Goal: Information Seeking & Learning: Check status

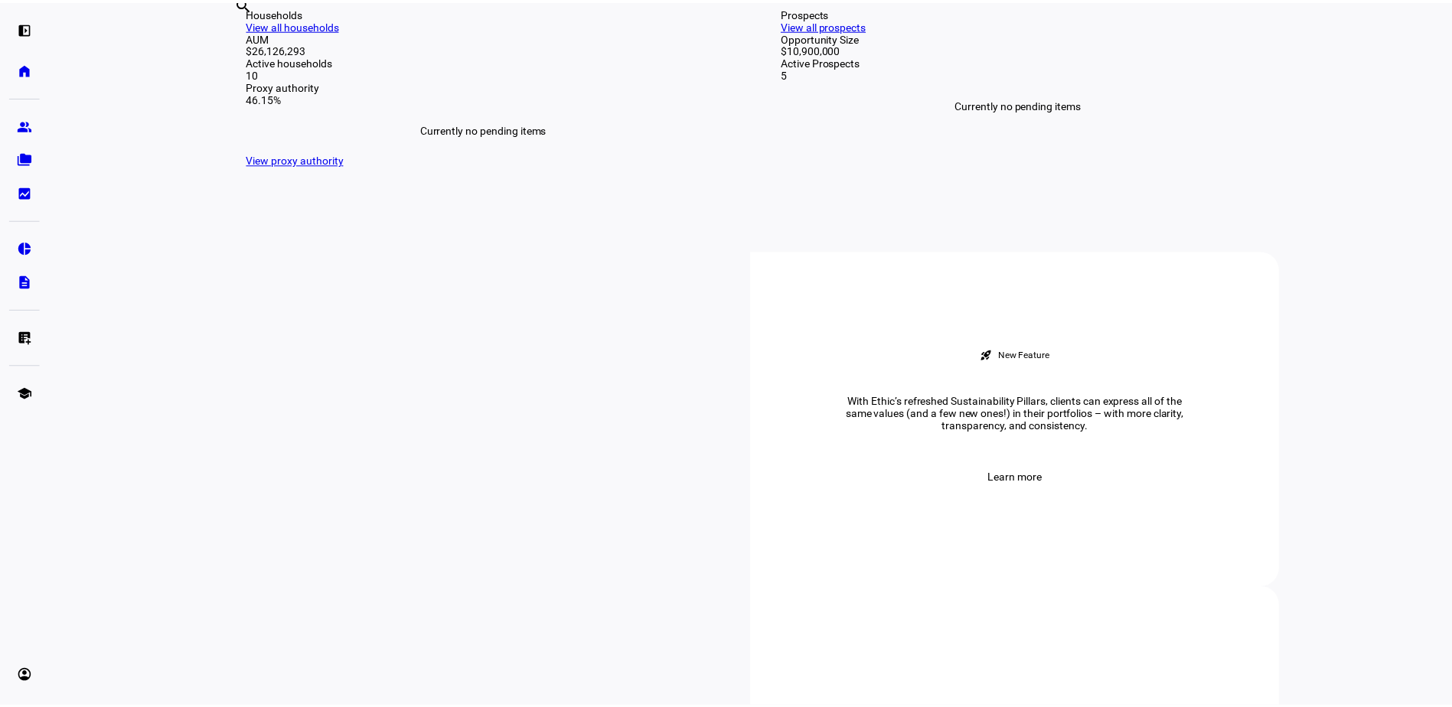
scroll to position [376, 0]
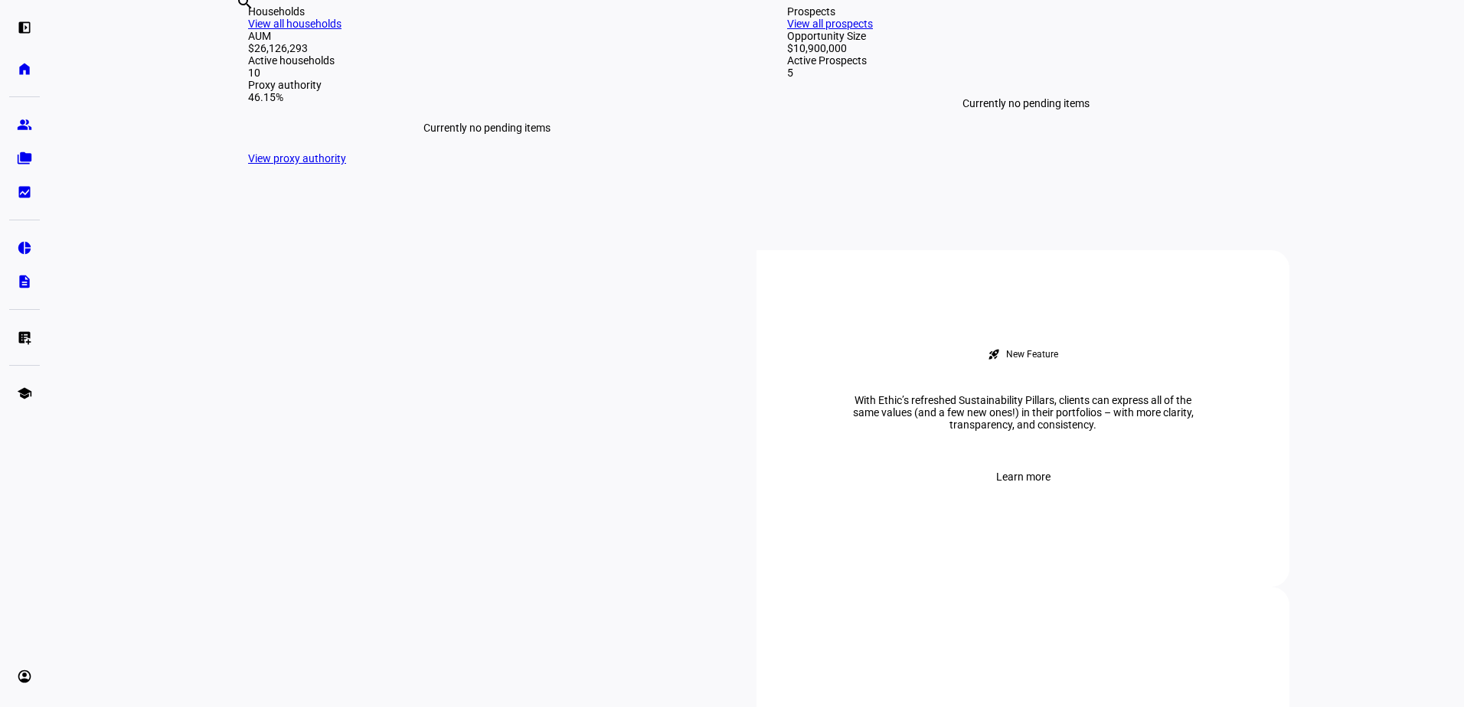
click at [341, 30] on link "View all households" at bounding box center [294, 24] width 93 height 12
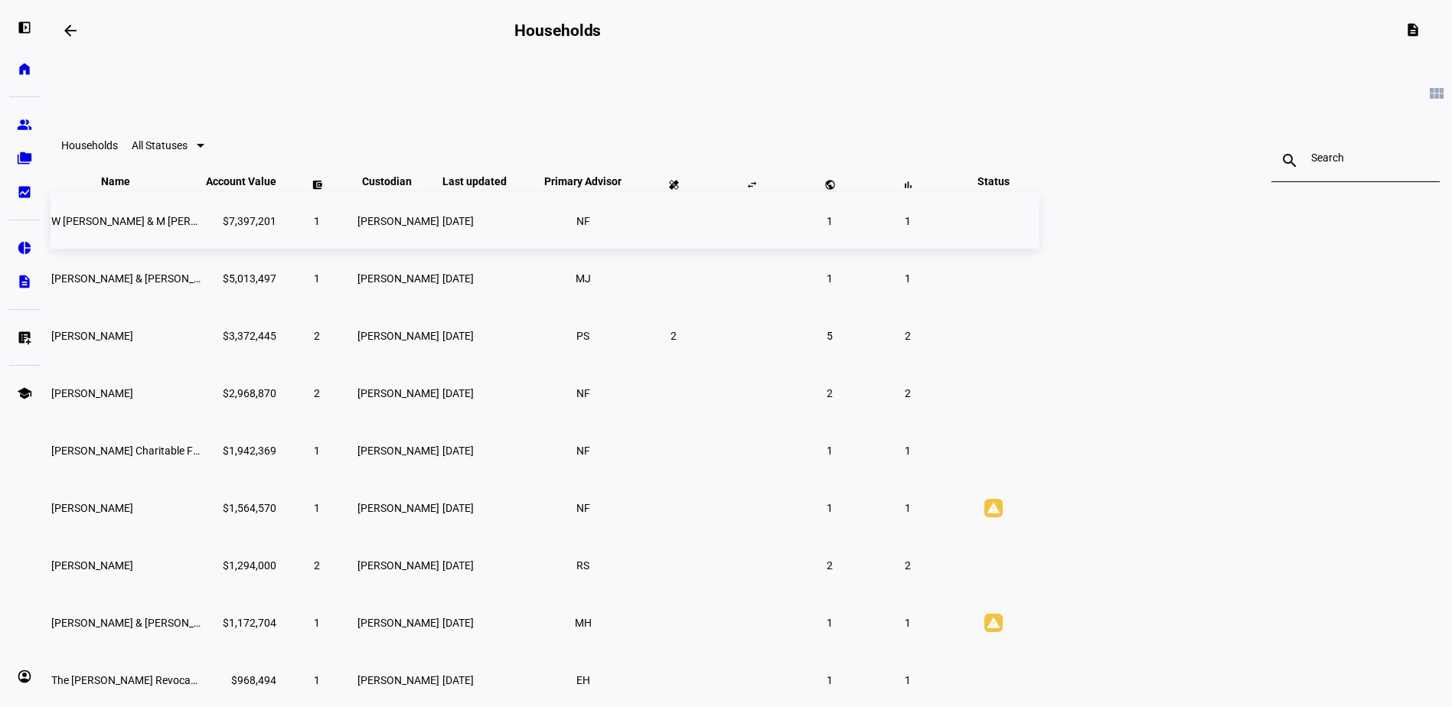
click at [250, 227] on span "W [PERSON_NAME] & M [PERSON_NAME]" at bounding box center [150, 221] width 198 height 12
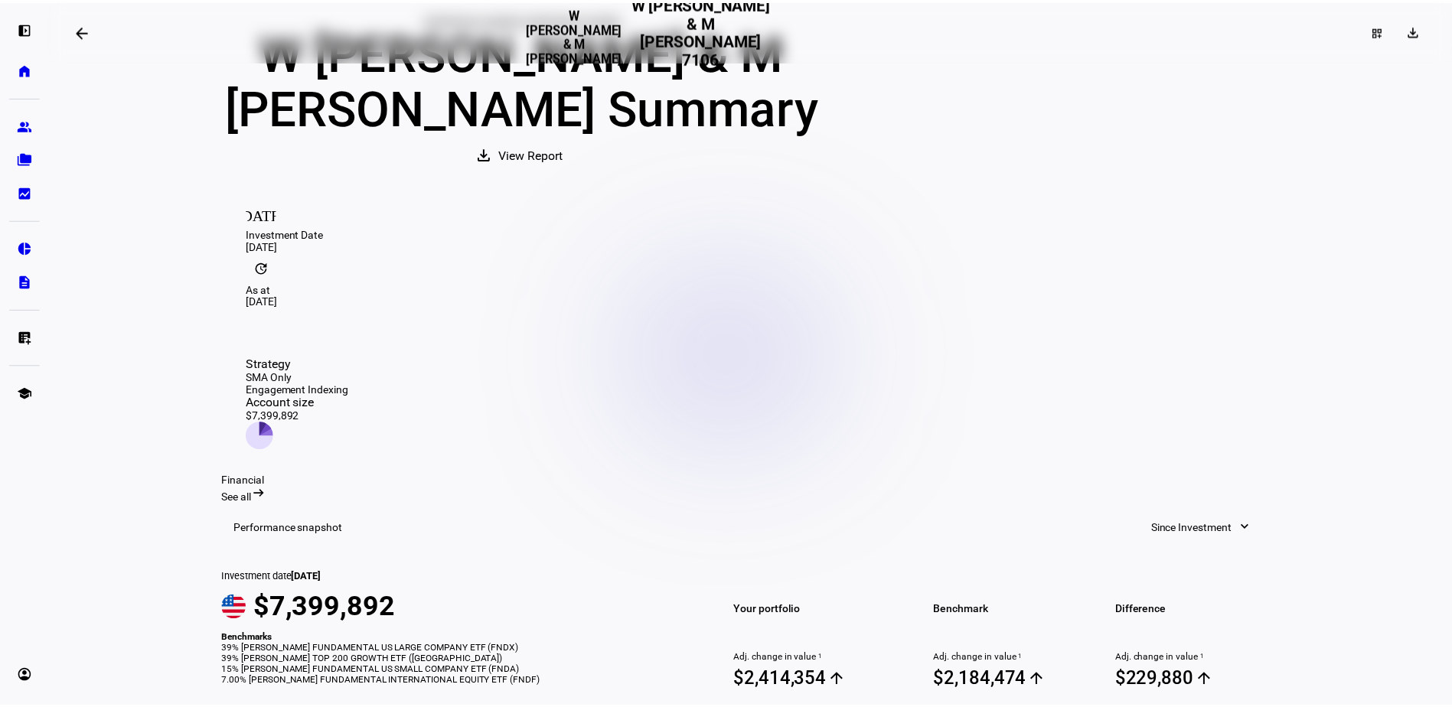
scroll to position [133, 0]
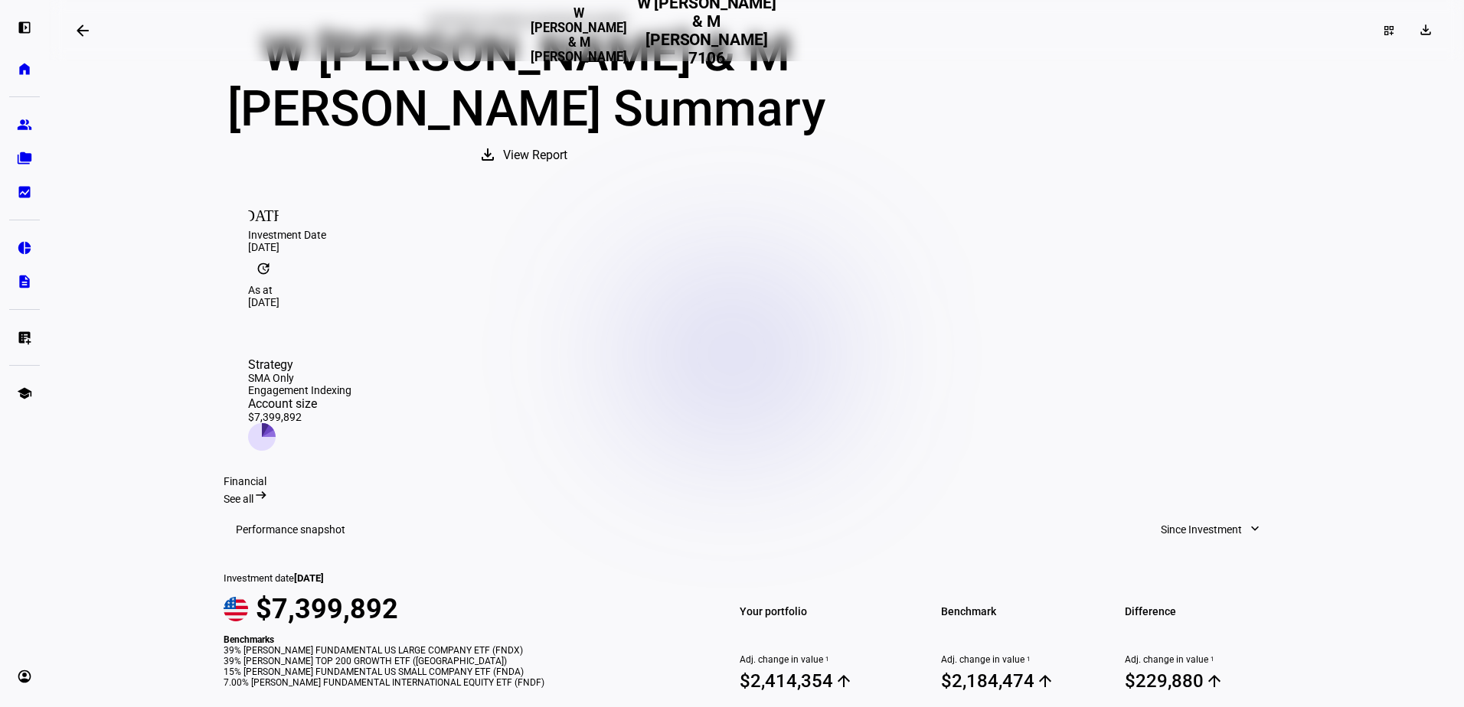
click at [85, 32] on mat-icon "arrow_backwards" at bounding box center [83, 30] width 18 height 18
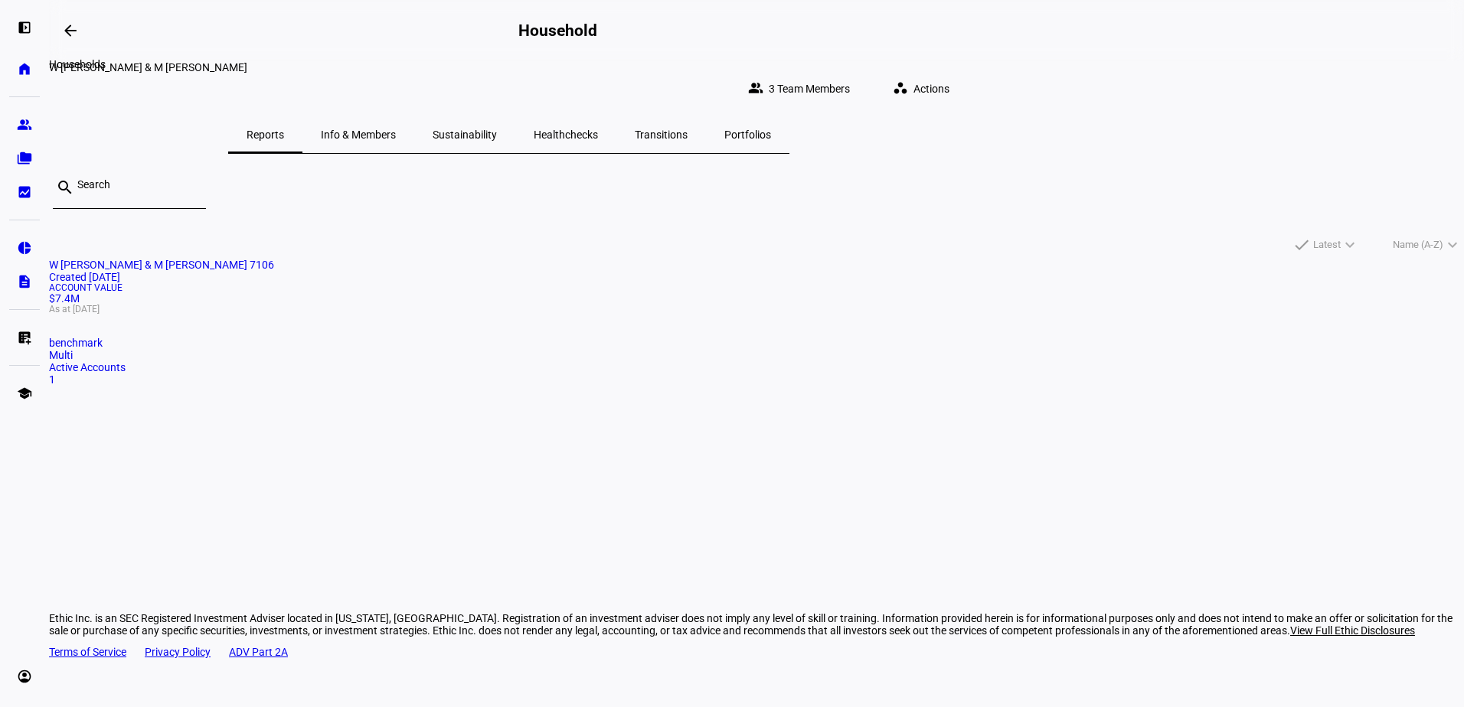
click at [85, 32] on span at bounding box center [70, 30] width 37 height 37
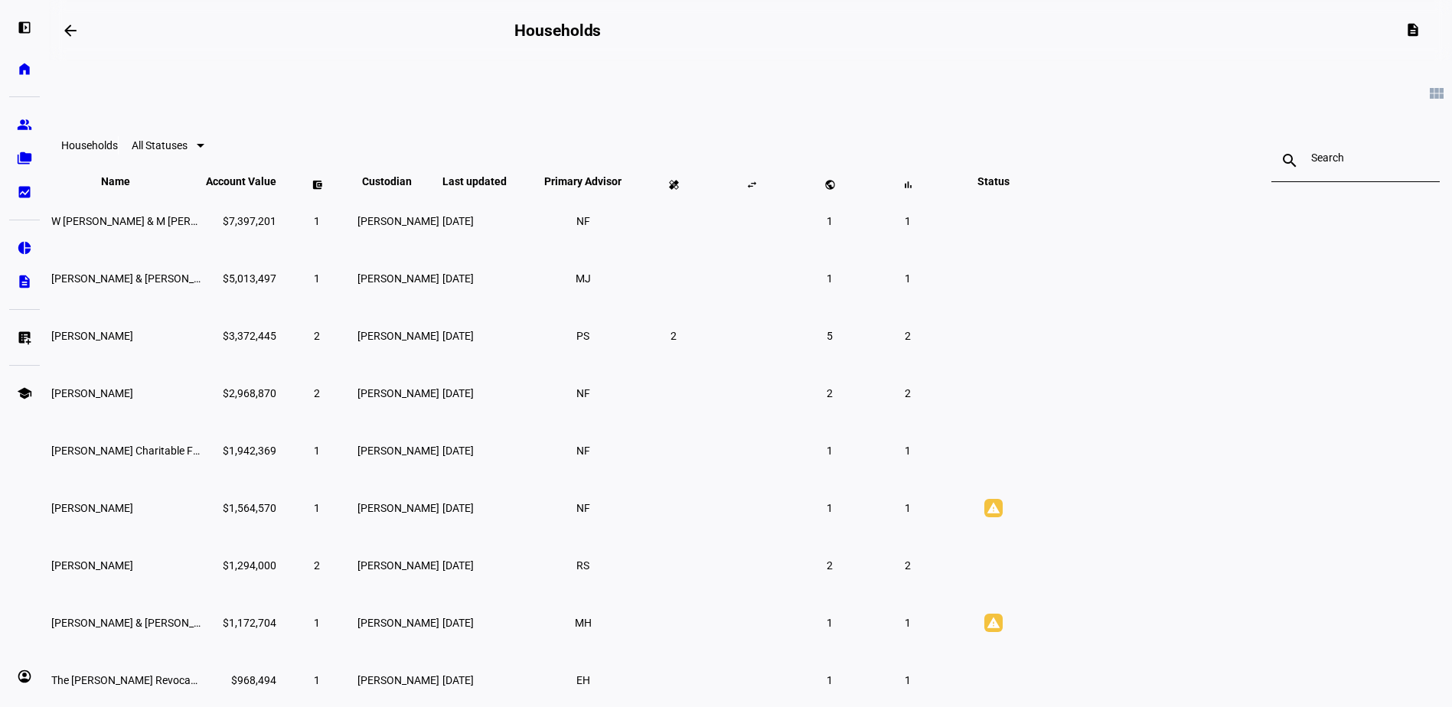
click at [204, 148] on div at bounding box center [201, 146] width 8 height 4
click at [493, 161] on div at bounding box center [726, 353] width 1452 height 707
click at [133, 342] on span "[PERSON_NAME]" at bounding box center [92, 336] width 82 height 12
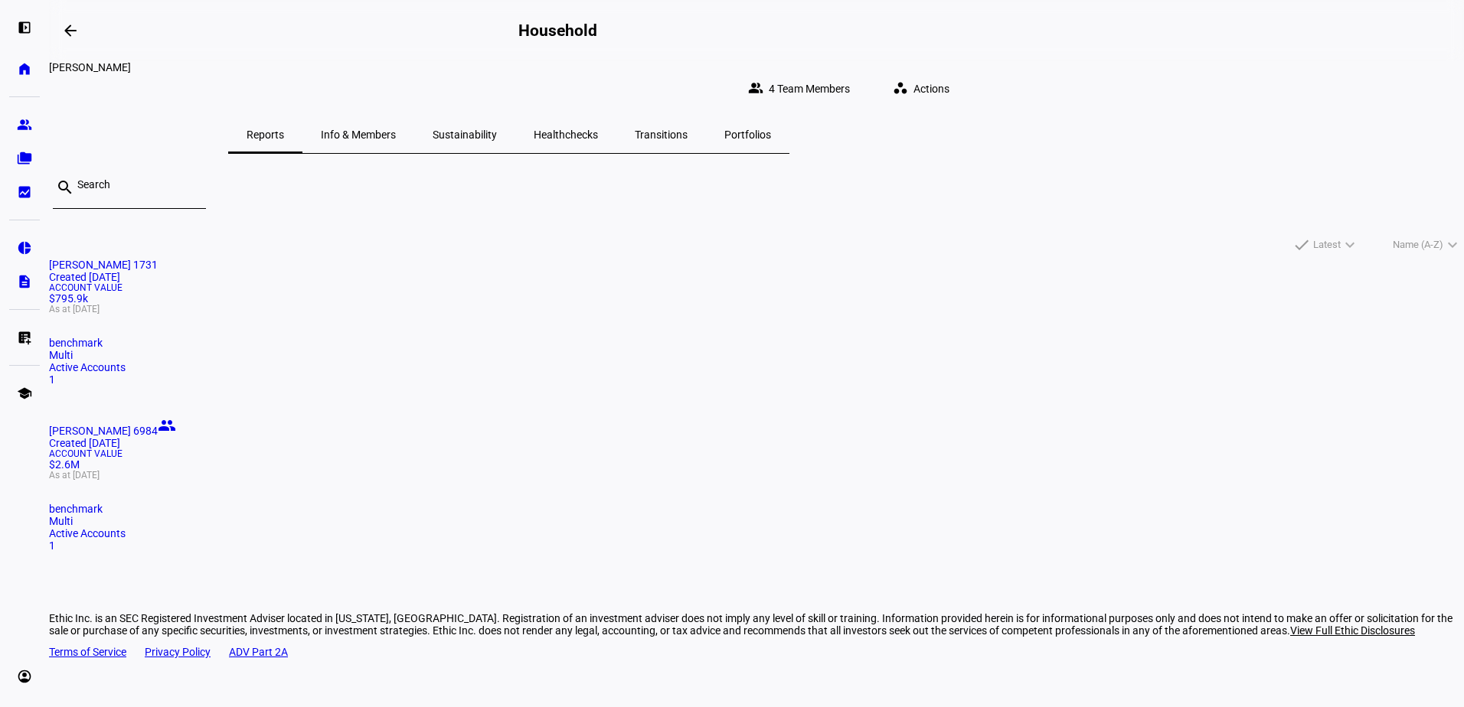
click at [396, 129] on span "Info & Members" at bounding box center [358, 134] width 75 height 11
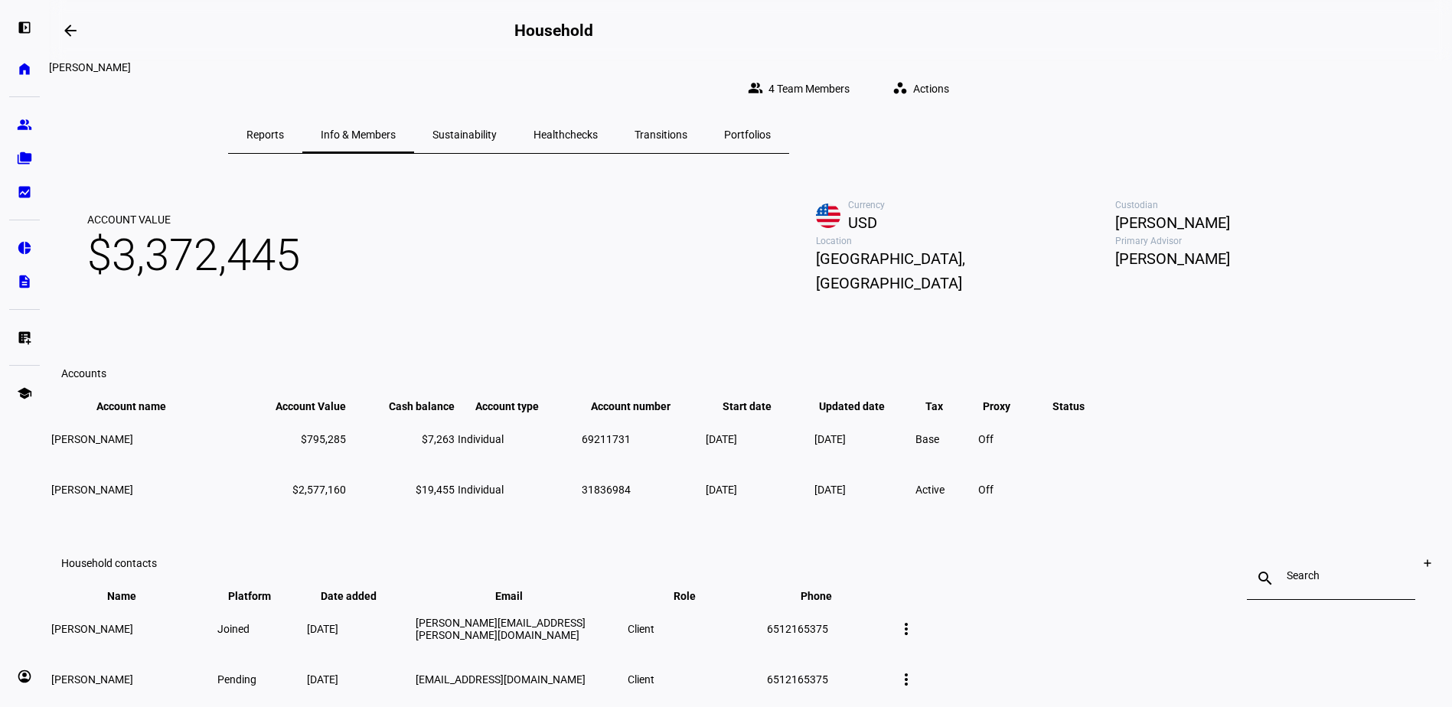
click at [497, 129] on span "Sustainability" at bounding box center [465, 134] width 64 height 11
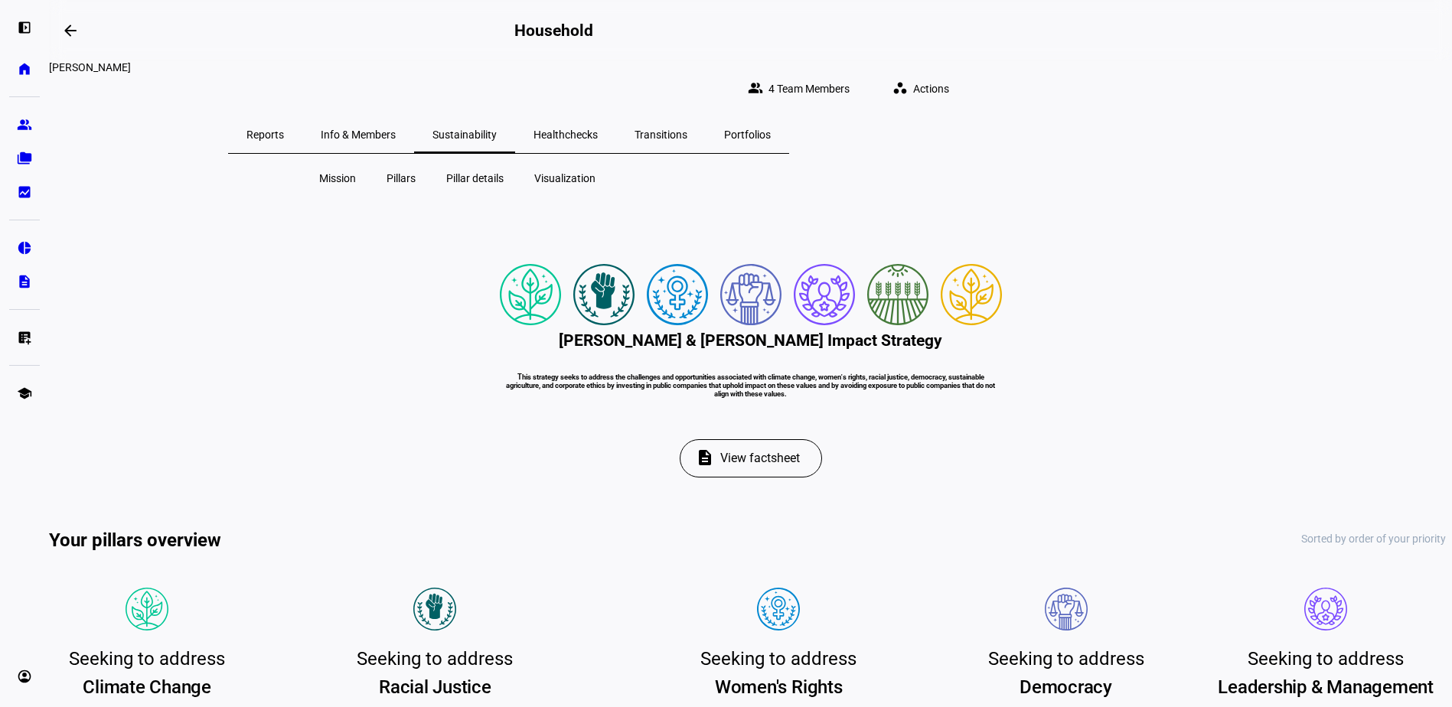
click at [598, 129] on span "Healthchecks" at bounding box center [566, 134] width 64 height 11
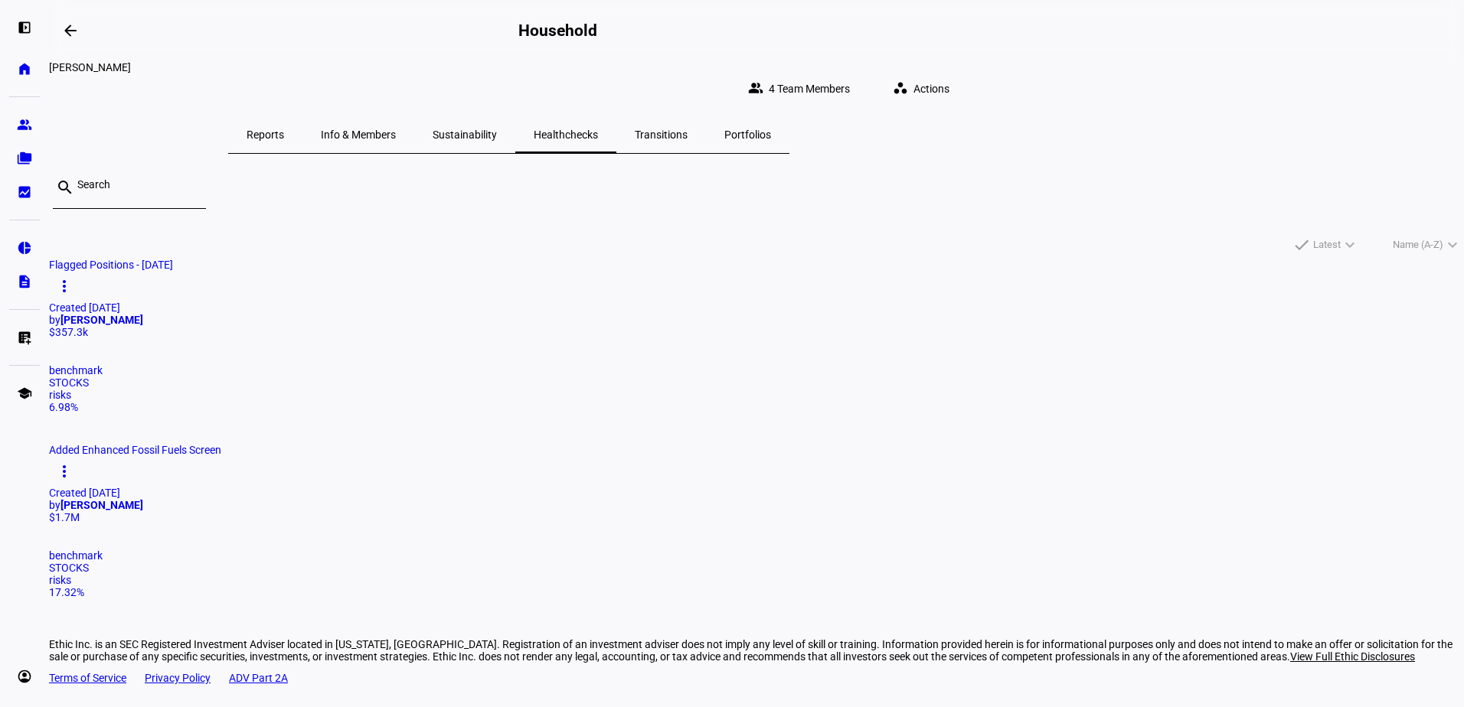
click at [688, 129] on span "Transitions" at bounding box center [661, 134] width 53 height 11
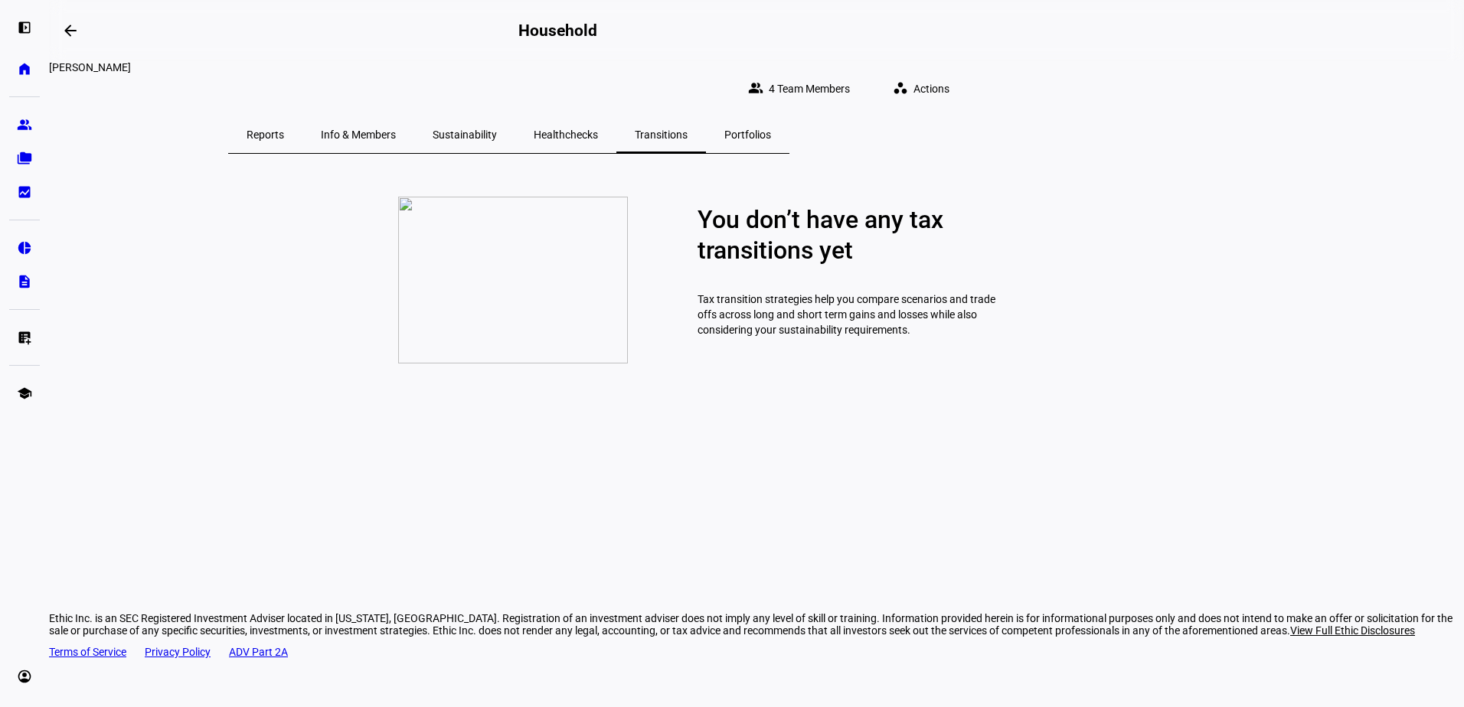
click at [771, 129] on span "Portfolios" at bounding box center [747, 134] width 47 height 11
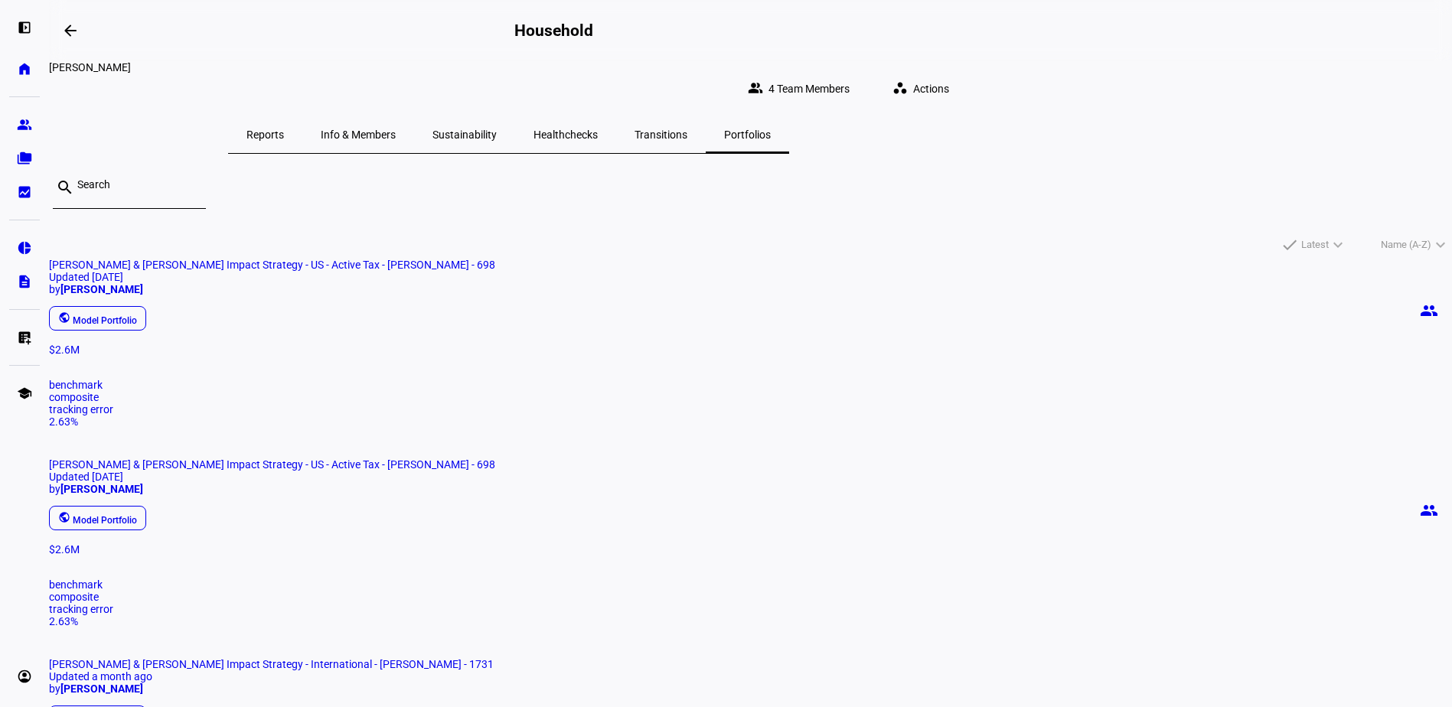
click at [284, 129] on span "Reports" at bounding box center [266, 134] width 38 height 11
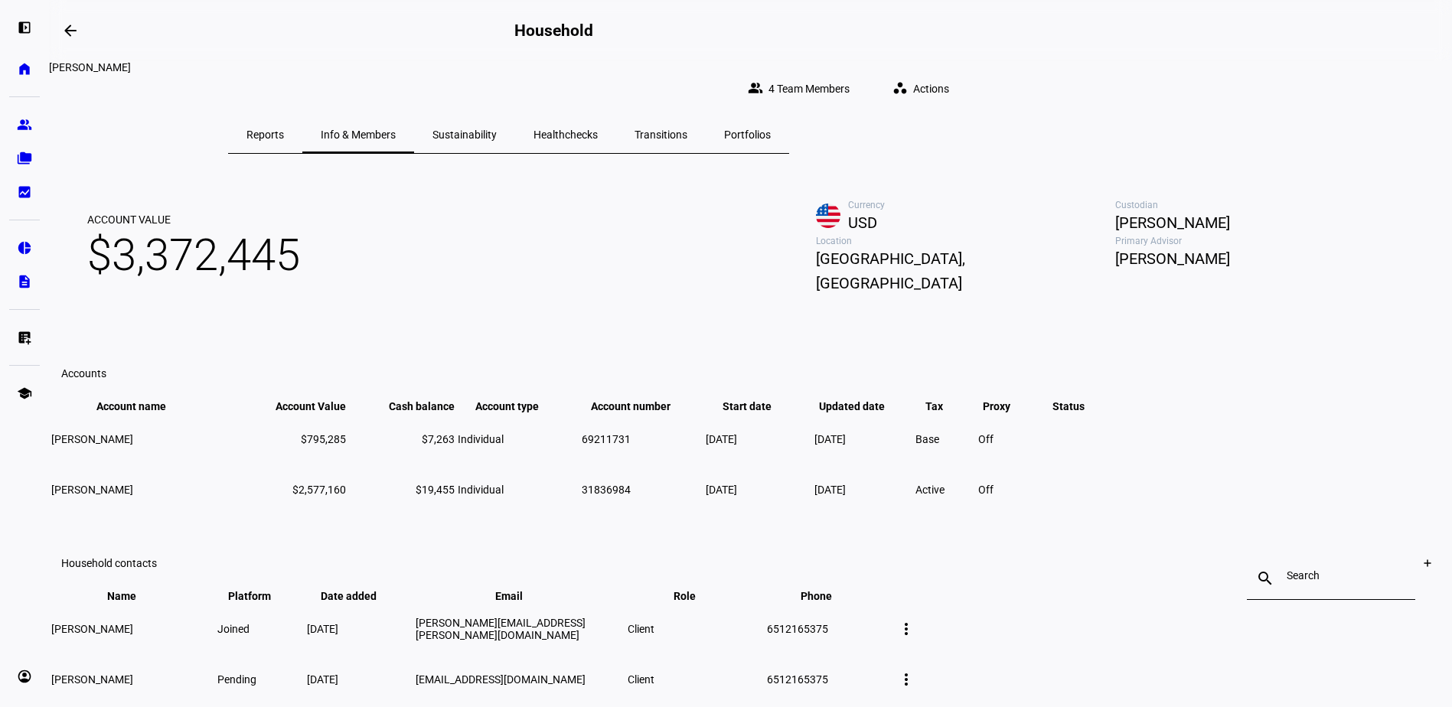
click at [336, 169] on div "Account Value $3,372,445 Currency USD Custodian [PERSON_NAME] Location [GEOGRAP…" at bounding box center [750, 437] width 1403 height 537
click at [70, 35] on mat-icon "arrow_backwards" at bounding box center [70, 30] width 18 height 18
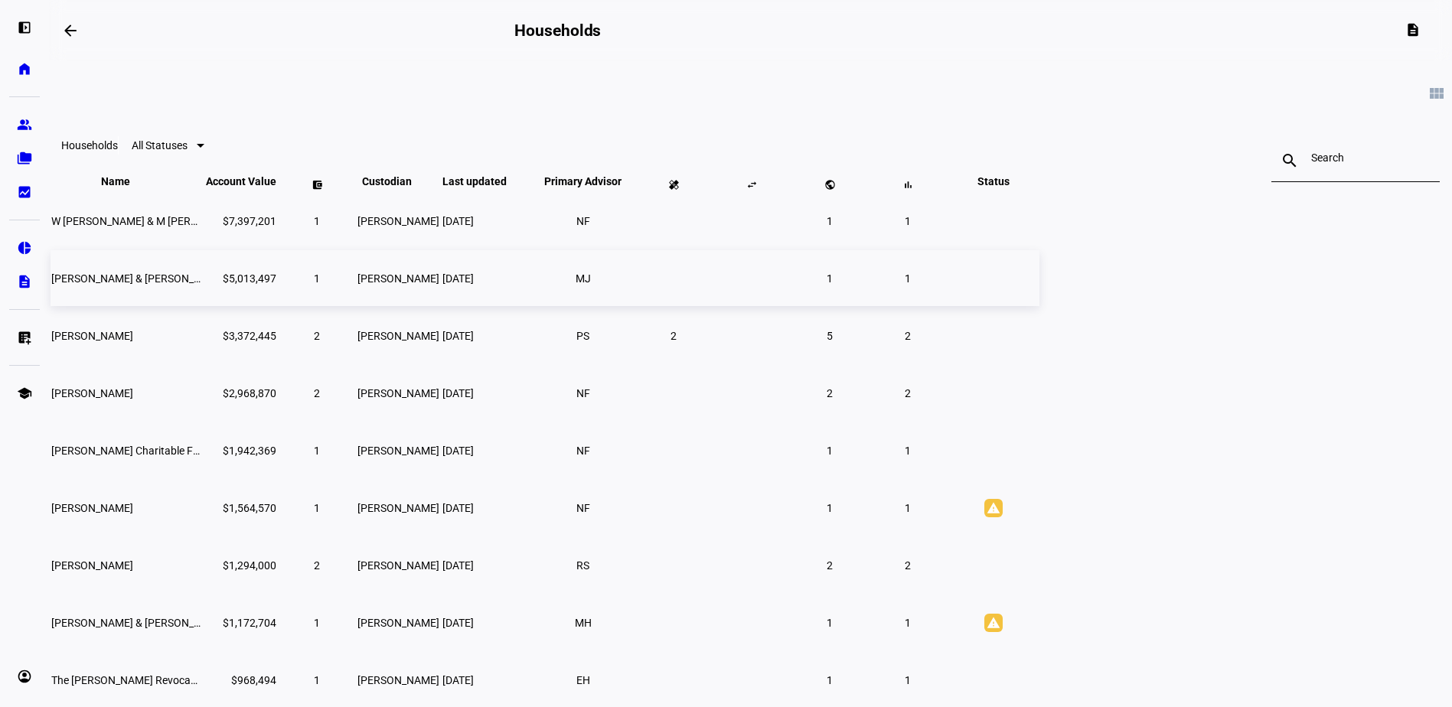
click at [204, 306] on td "[PERSON_NAME] & [PERSON_NAME] Ttee" at bounding box center [127, 278] width 153 height 56
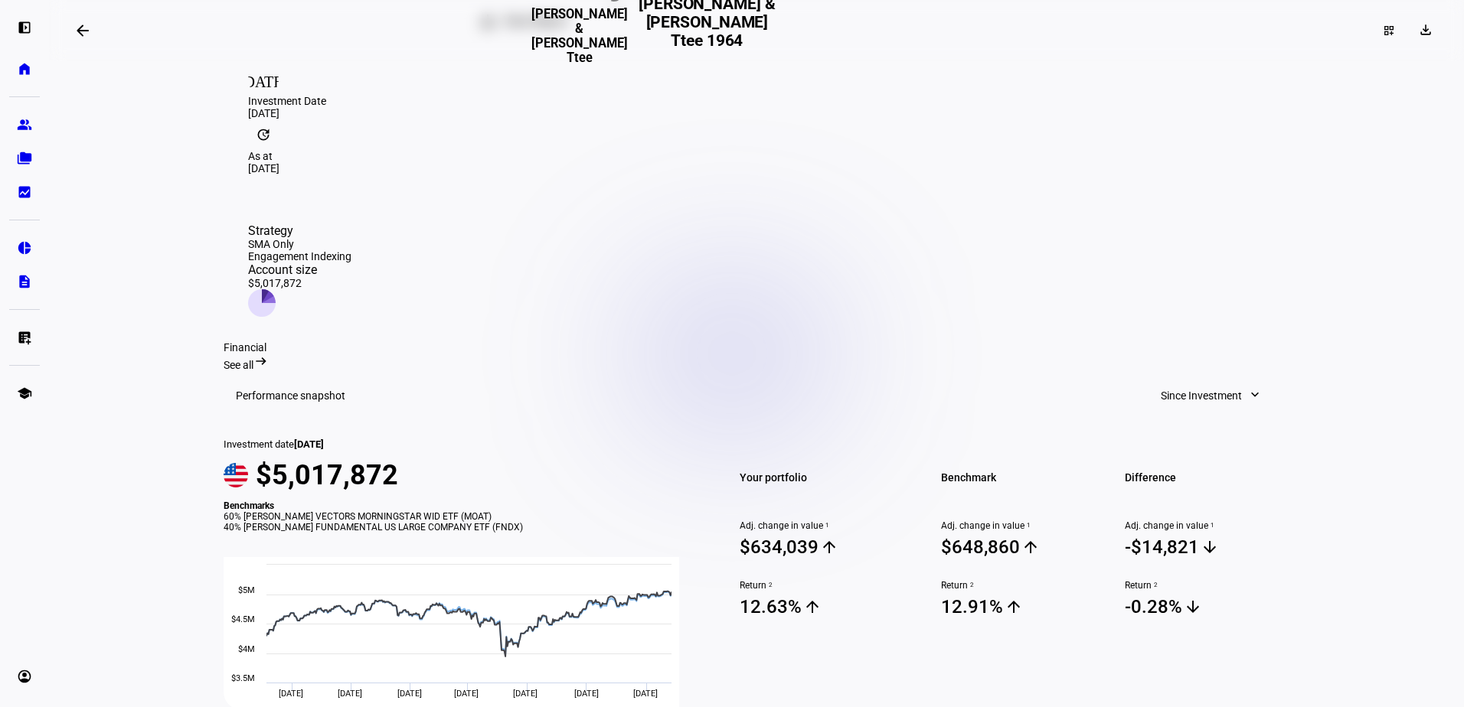
scroll to position [347, 0]
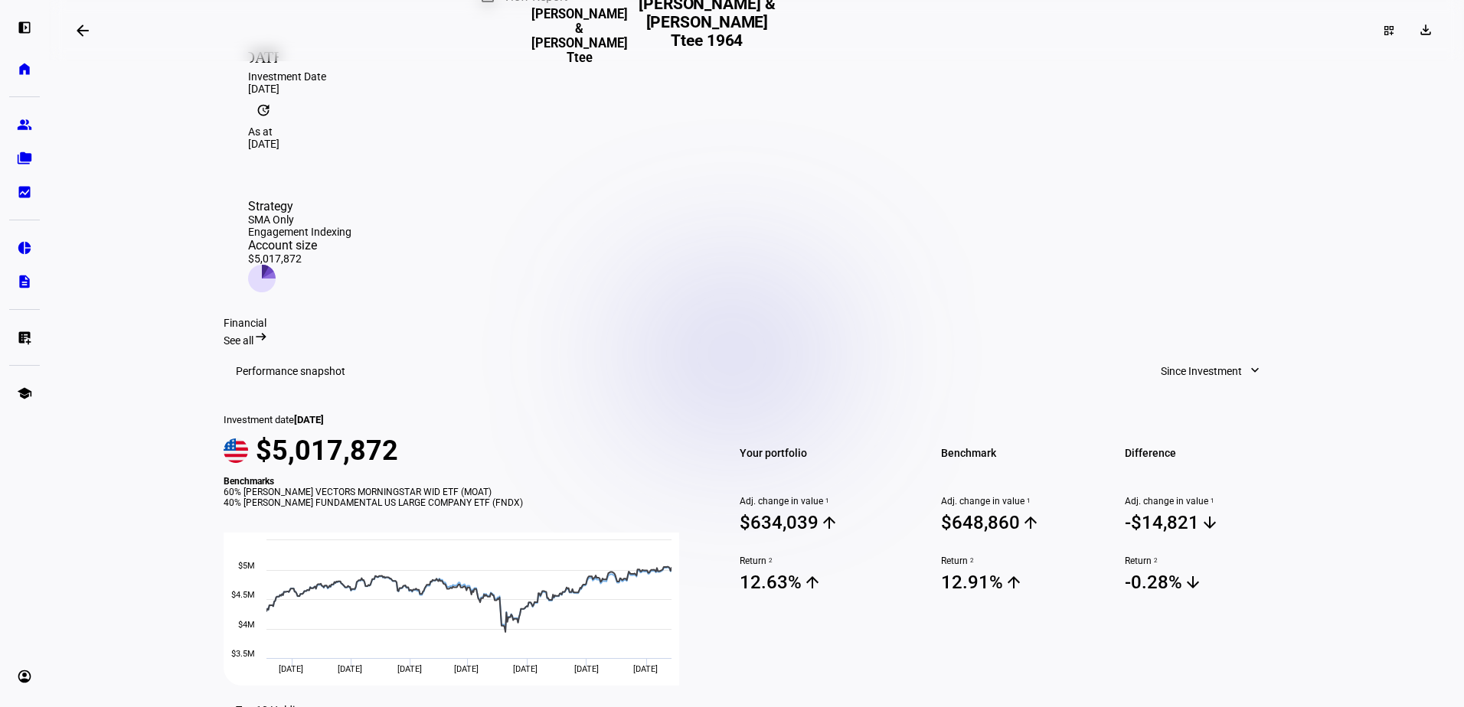
click at [80, 34] on mat-icon "arrow_backwards" at bounding box center [83, 30] width 18 height 18
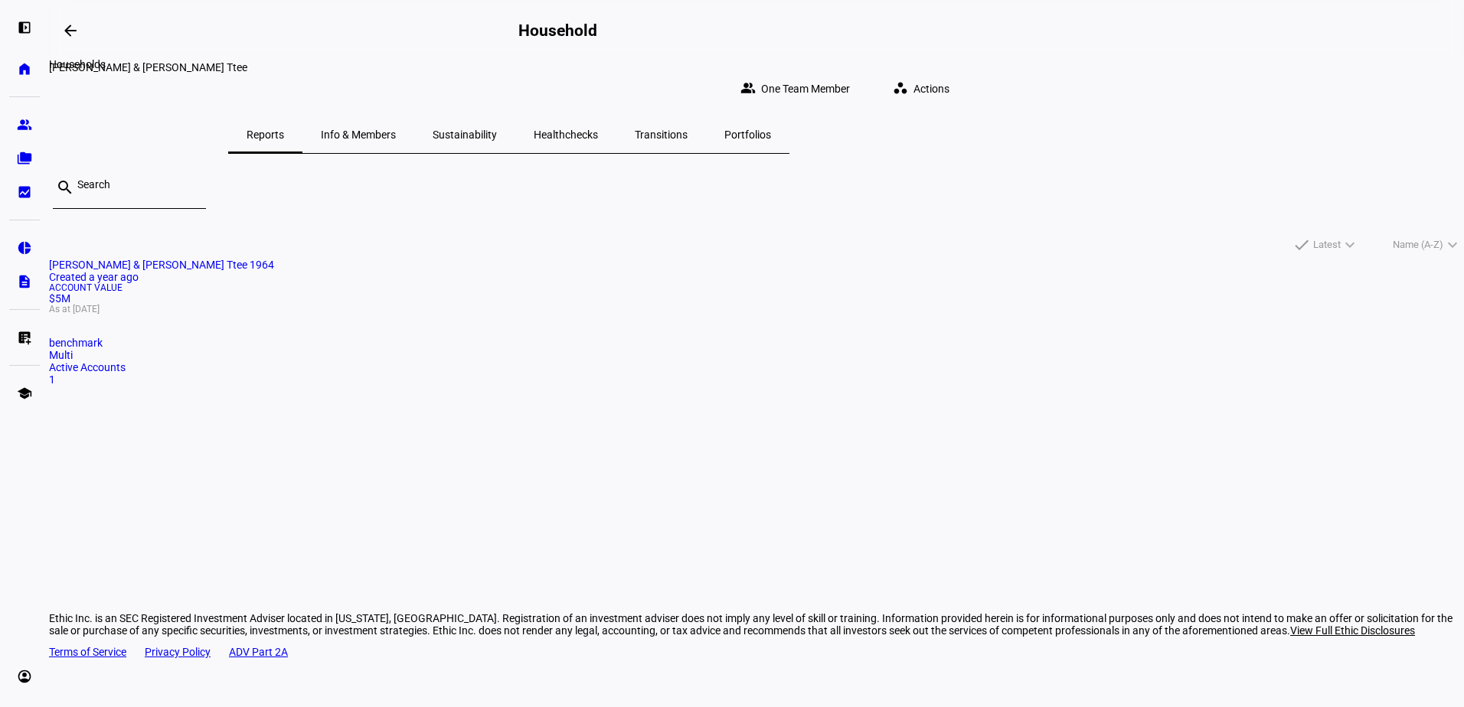
click at [80, 34] on mat-icon "arrow_backwards" at bounding box center [70, 30] width 18 height 18
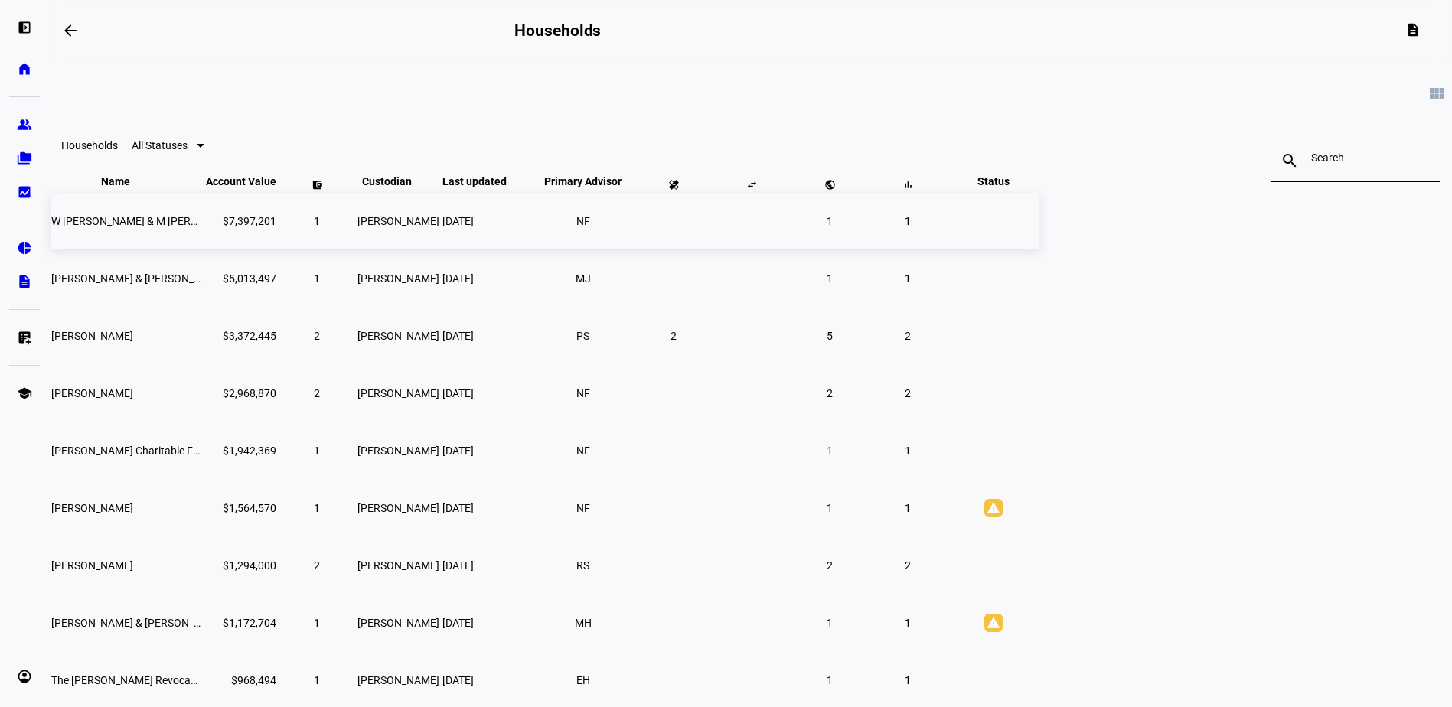
click at [250, 227] on span "W [PERSON_NAME] & M [PERSON_NAME]" at bounding box center [150, 221] width 198 height 12
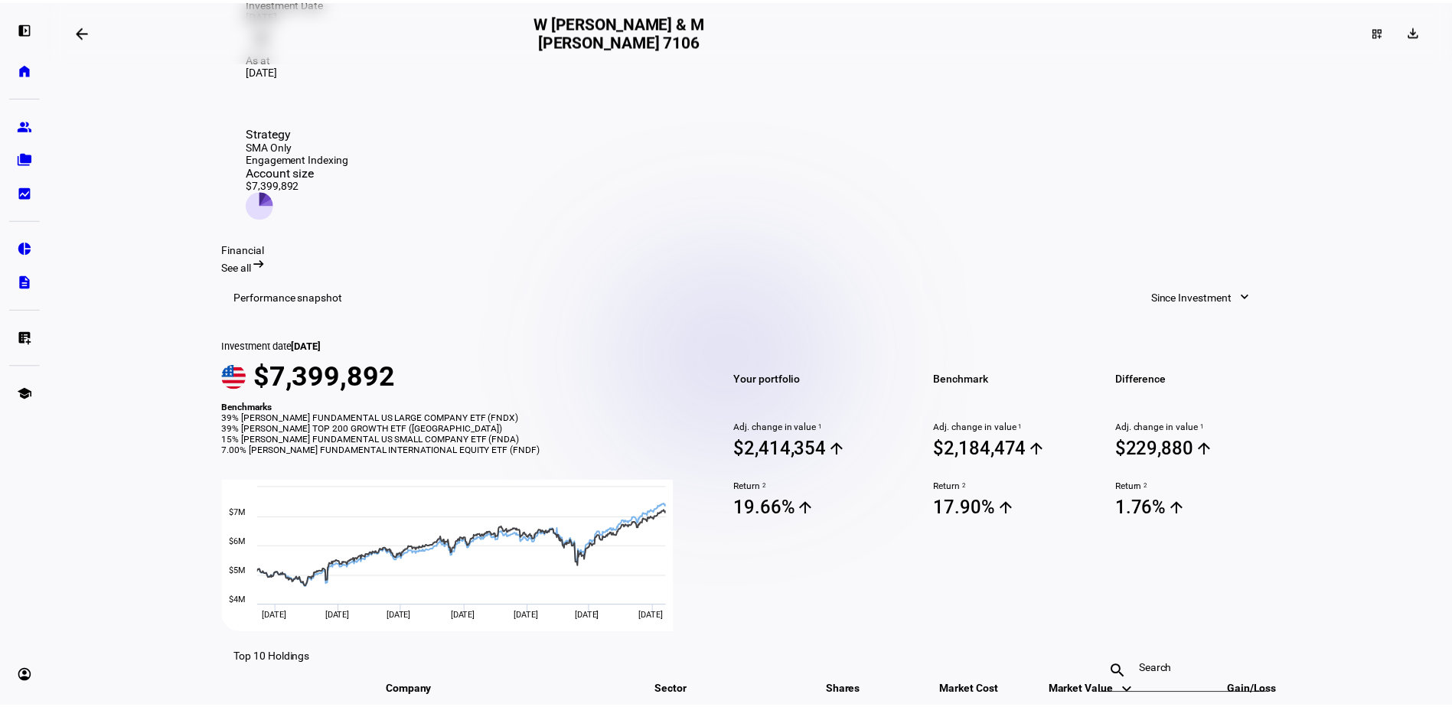
scroll to position [354, 0]
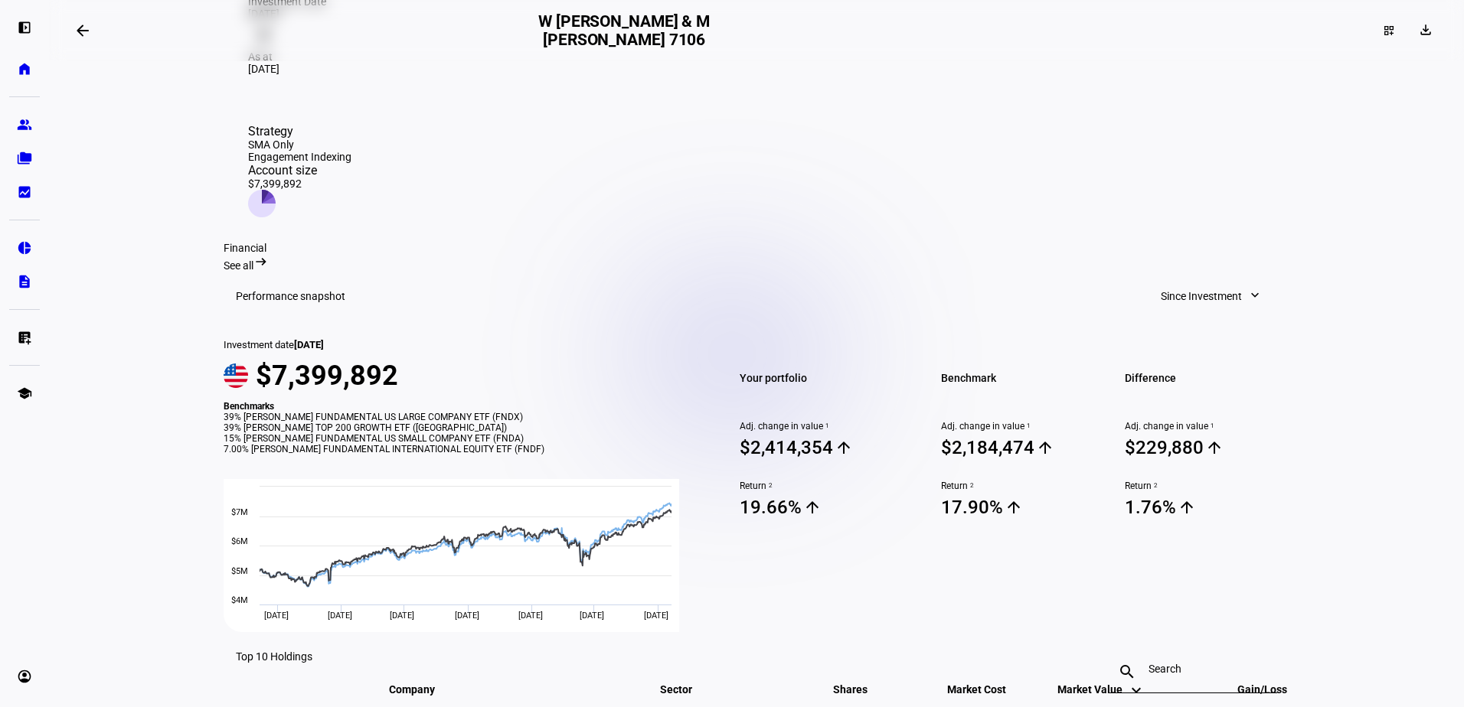
click at [87, 29] on mat-icon "arrow_backwards" at bounding box center [83, 30] width 18 height 18
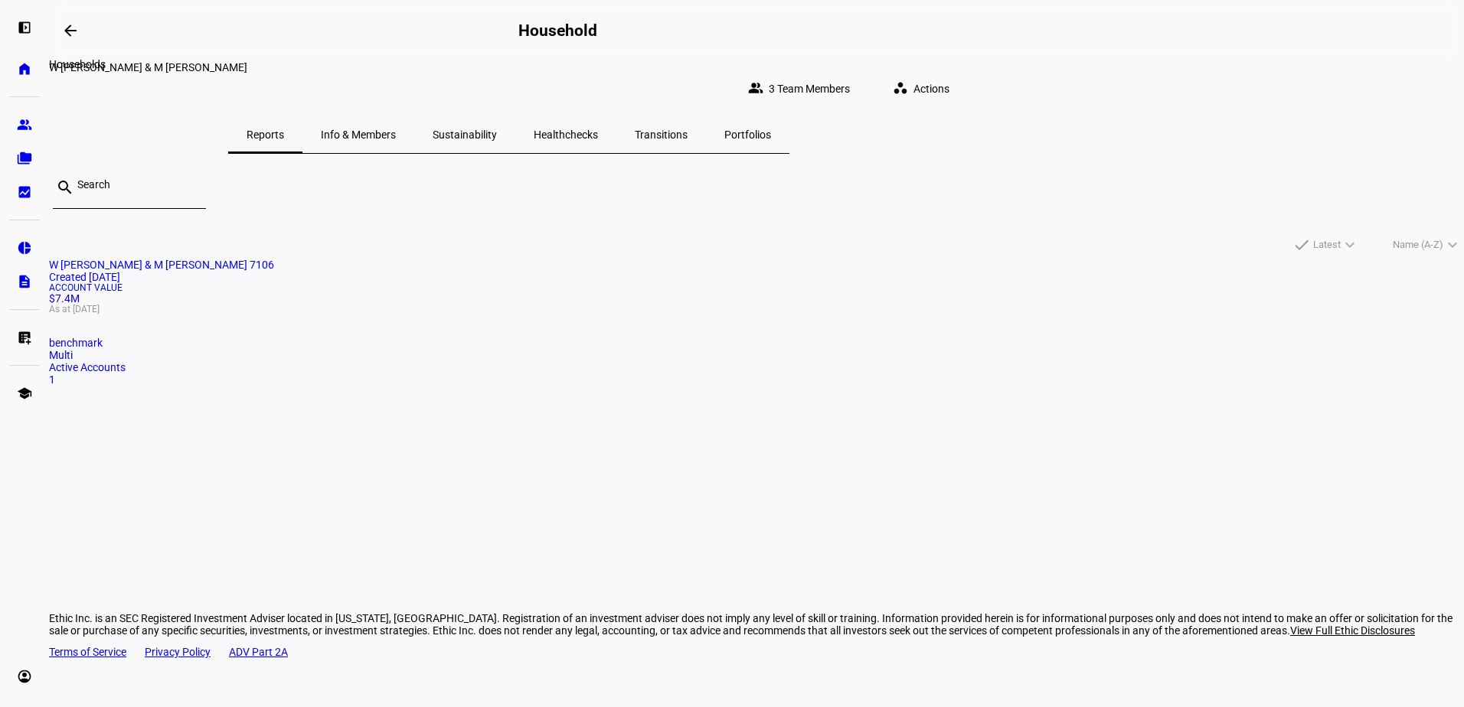
click at [74, 28] on mat-icon "arrow_backwards" at bounding box center [70, 30] width 18 height 18
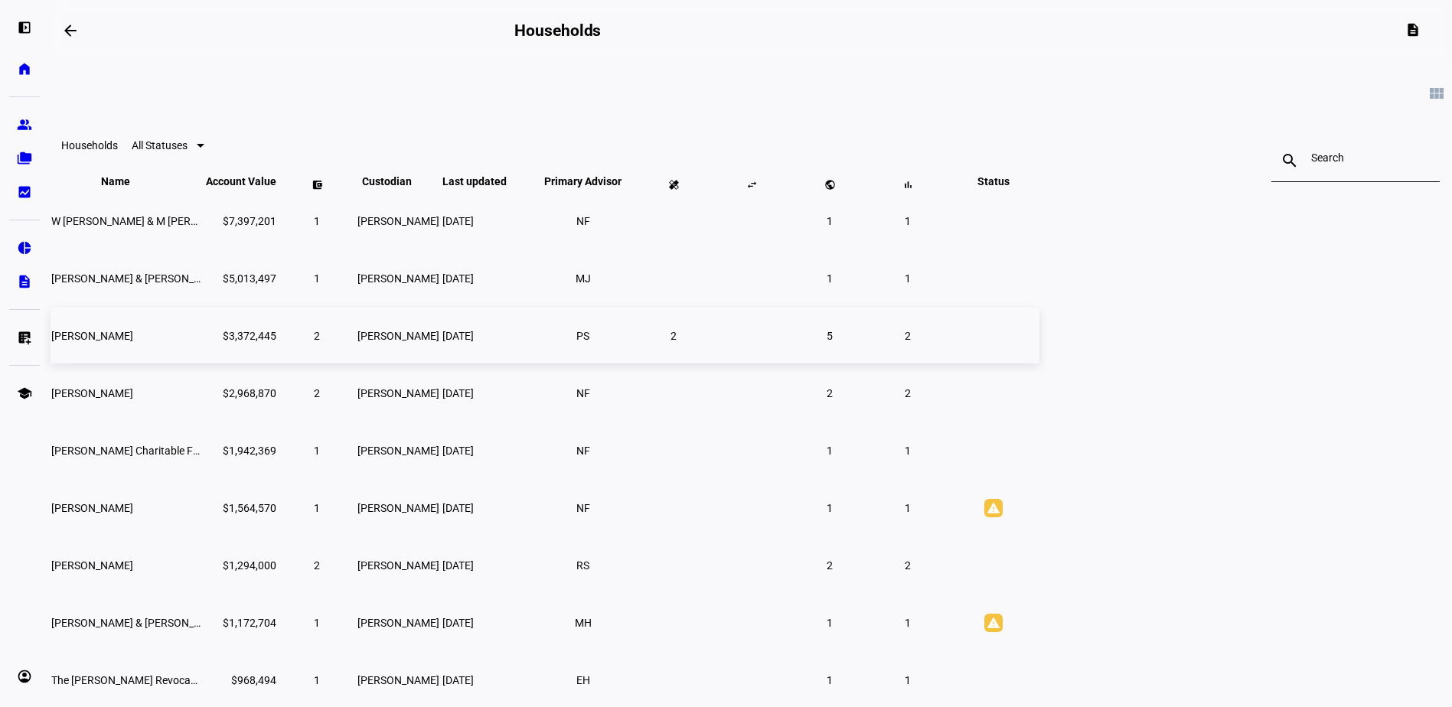
click at [133, 342] on span "[PERSON_NAME]" at bounding box center [92, 336] width 82 height 12
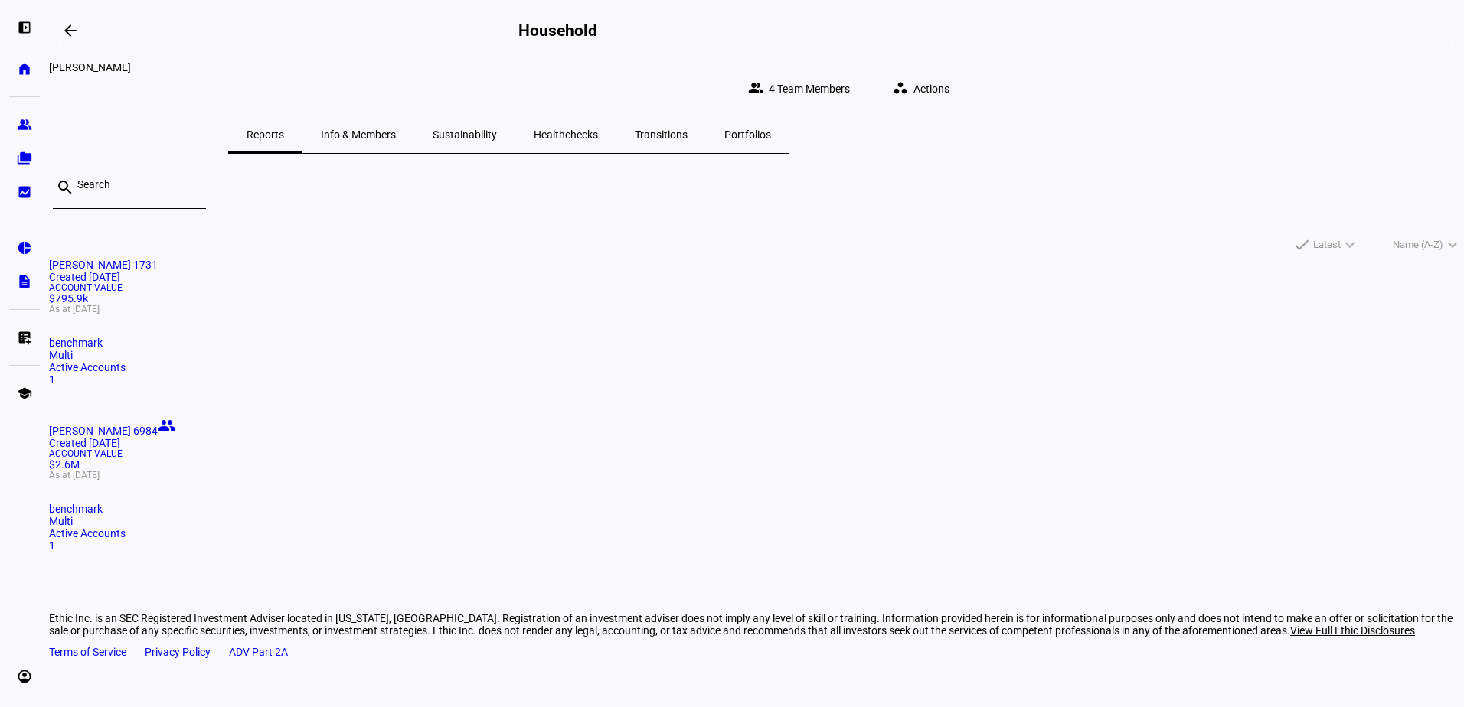
click at [1313, 236] on span "Latest" at bounding box center [1327, 245] width 28 height 18
click at [1145, 178] on div at bounding box center [732, 353] width 1464 height 707
click at [1393, 236] on span "Name (A-Z)" at bounding box center [1418, 245] width 51 height 18
click at [969, 122] on div at bounding box center [732, 353] width 1464 height 707
click at [771, 129] on span "Portfolios" at bounding box center [747, 134] width 47 height 11
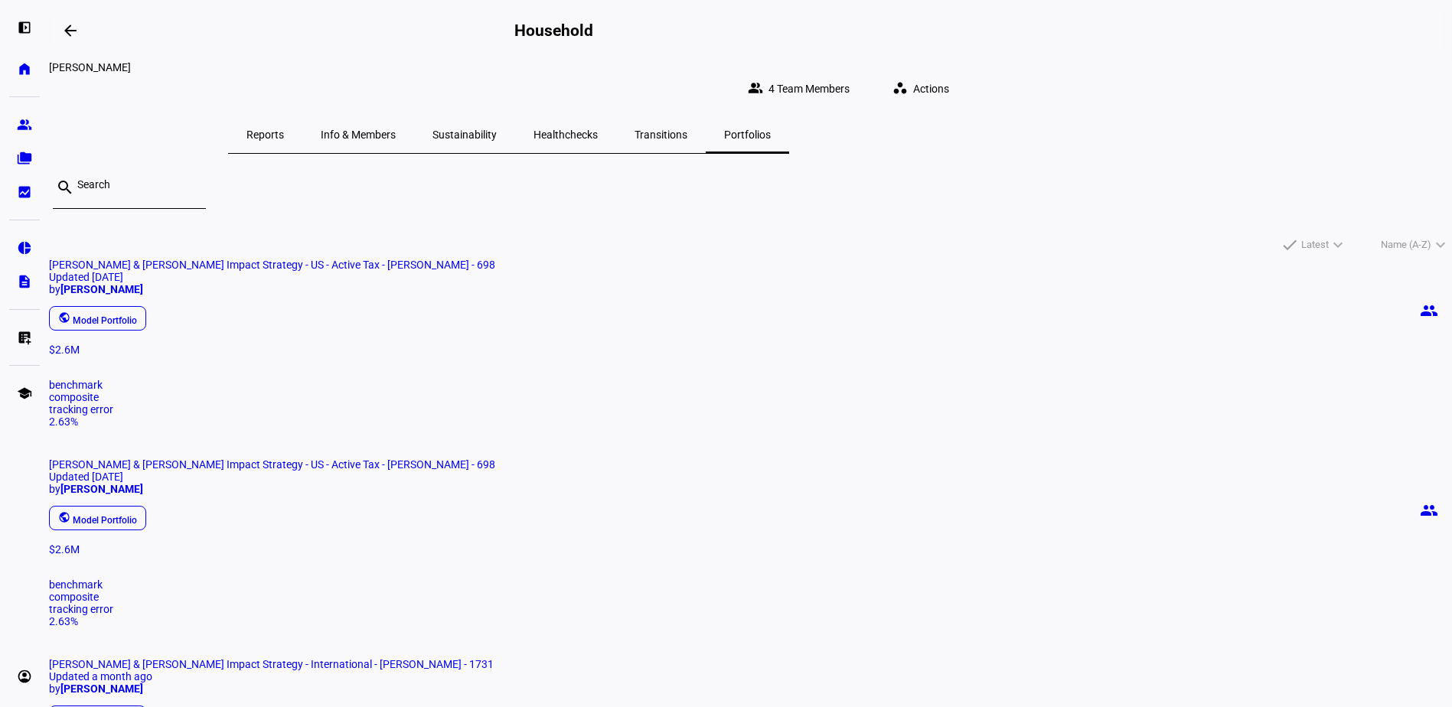
click at [688, 129] on span "Transitions" at bounding box center [661, 134] width 53 height 11
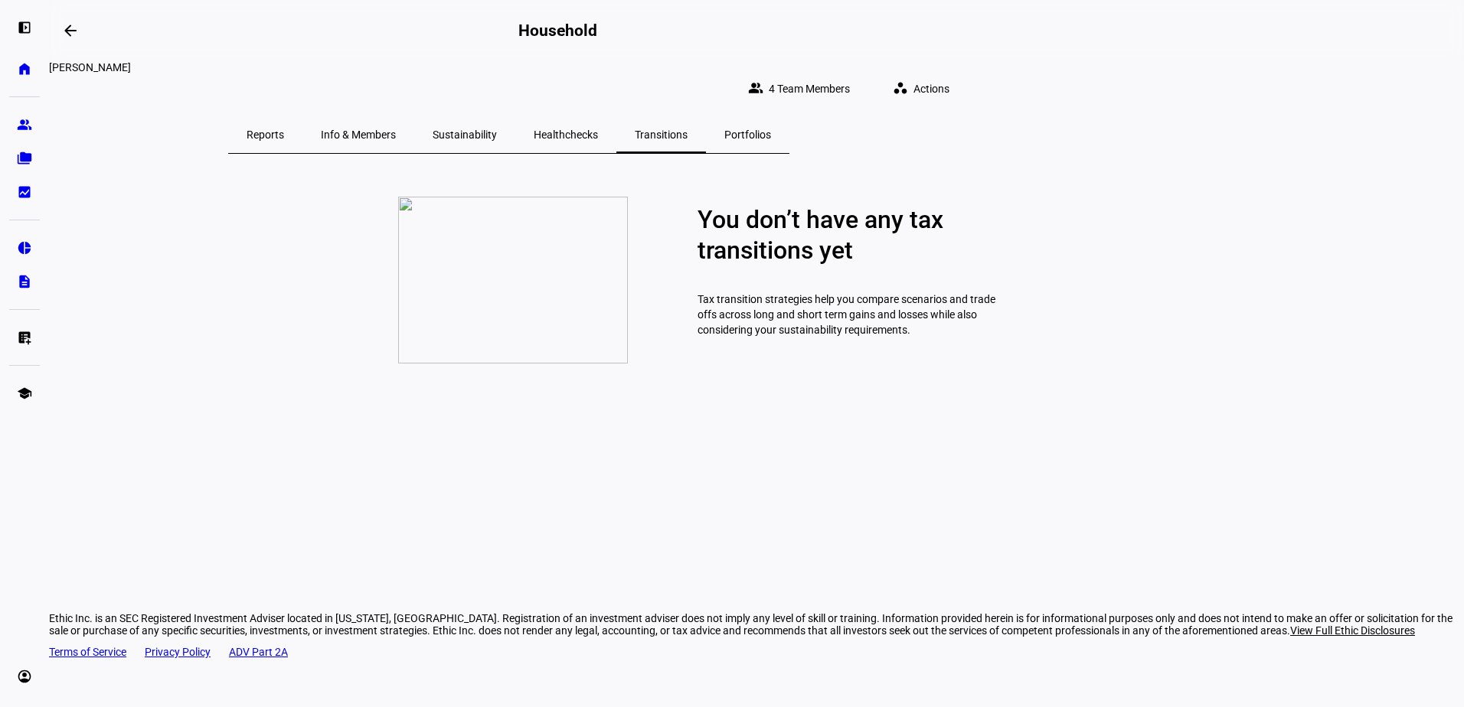
click at [598, 129] on span "Healthchecks" at bounding box center [566, 134] width 64 height 11
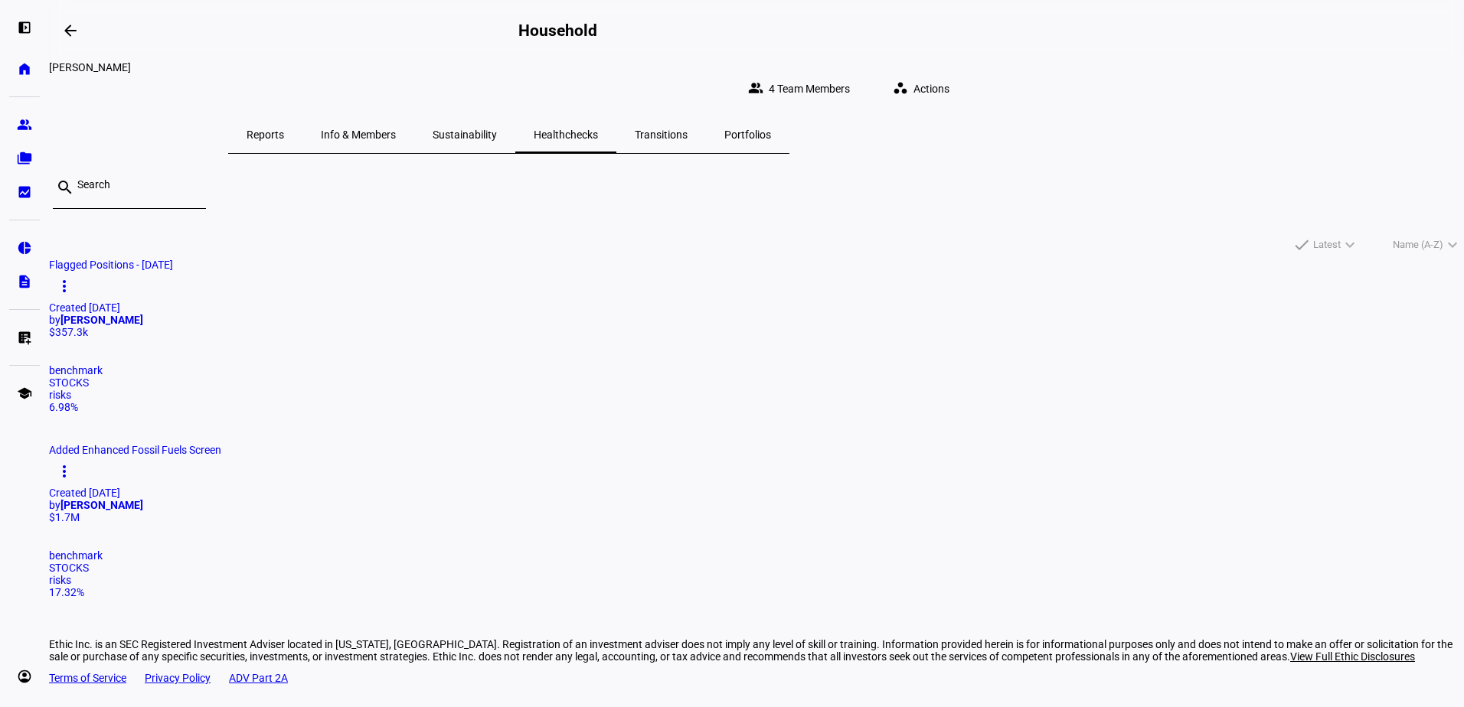
click at [497, 129] on span "Sustainability" at bounding box center [465, 134] width 64 height 11
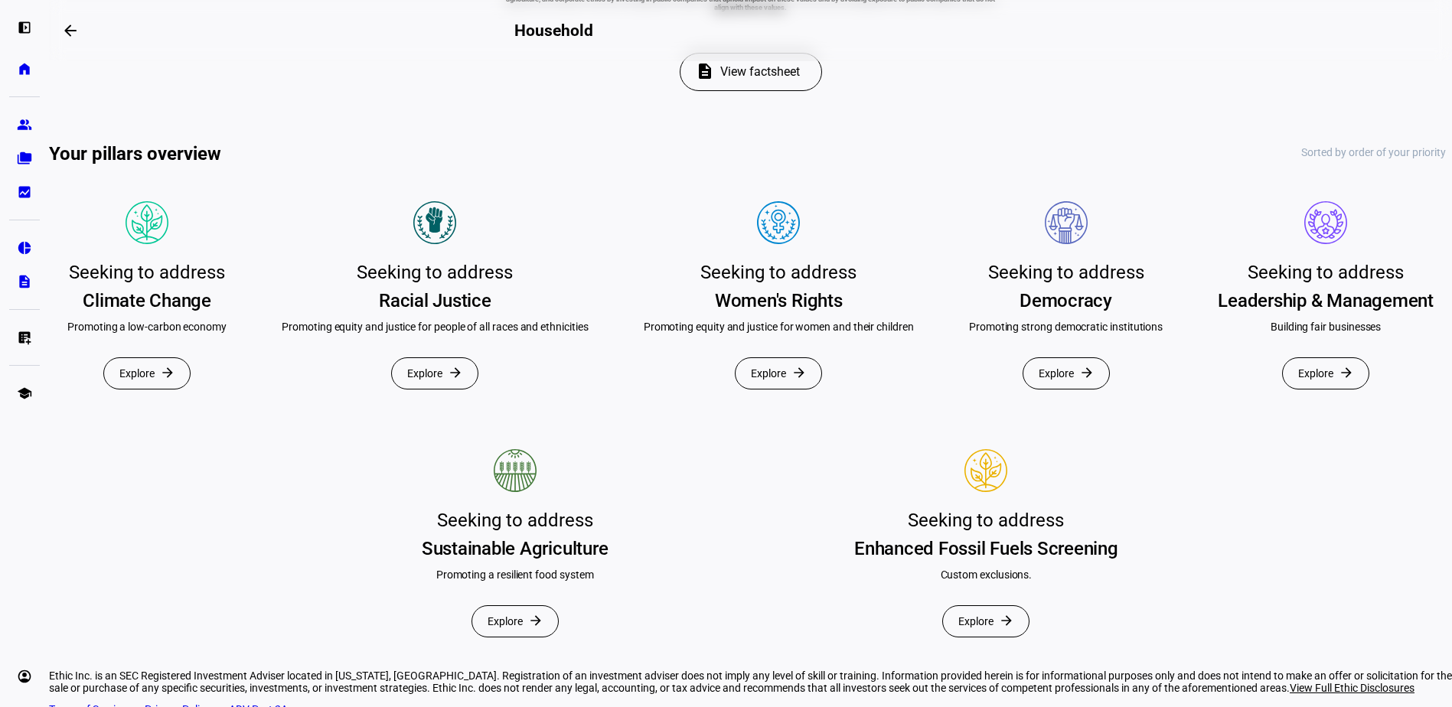
scroll to position [384, 0]
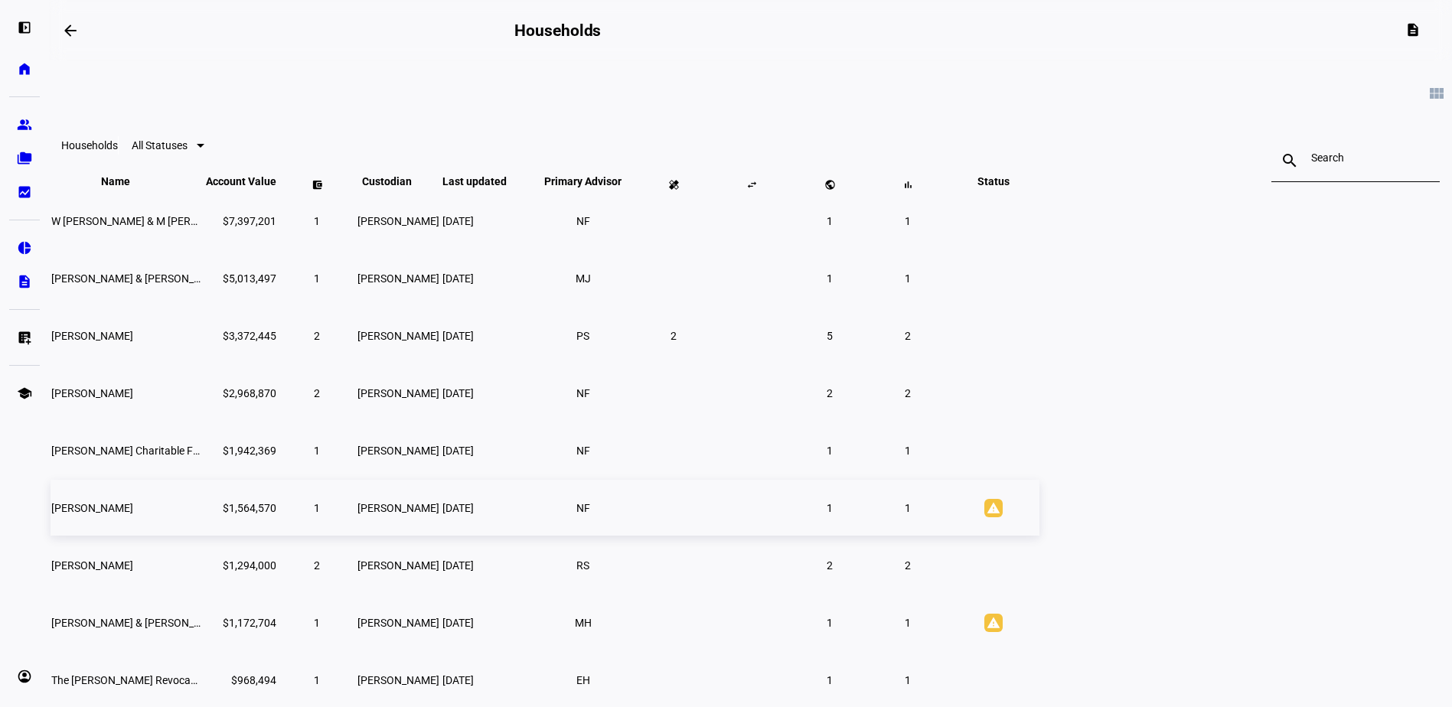
click at [133, 515] on span "[PERSON_NAME]" at bounding box center [92, 508] width 82 height 12
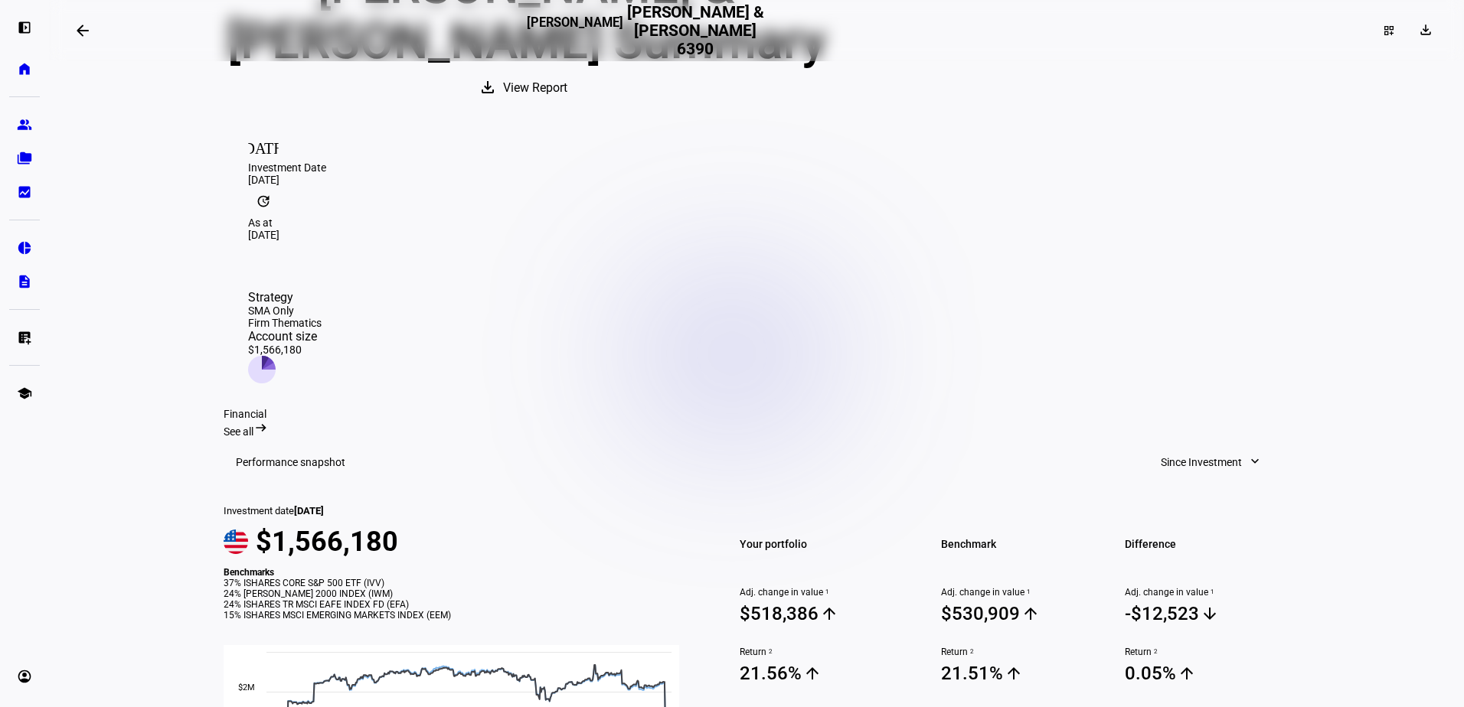
scroll to position [201, 0]
click at [253, 426] on span "See all" at bounding box center [239, 432] width 30 height 12
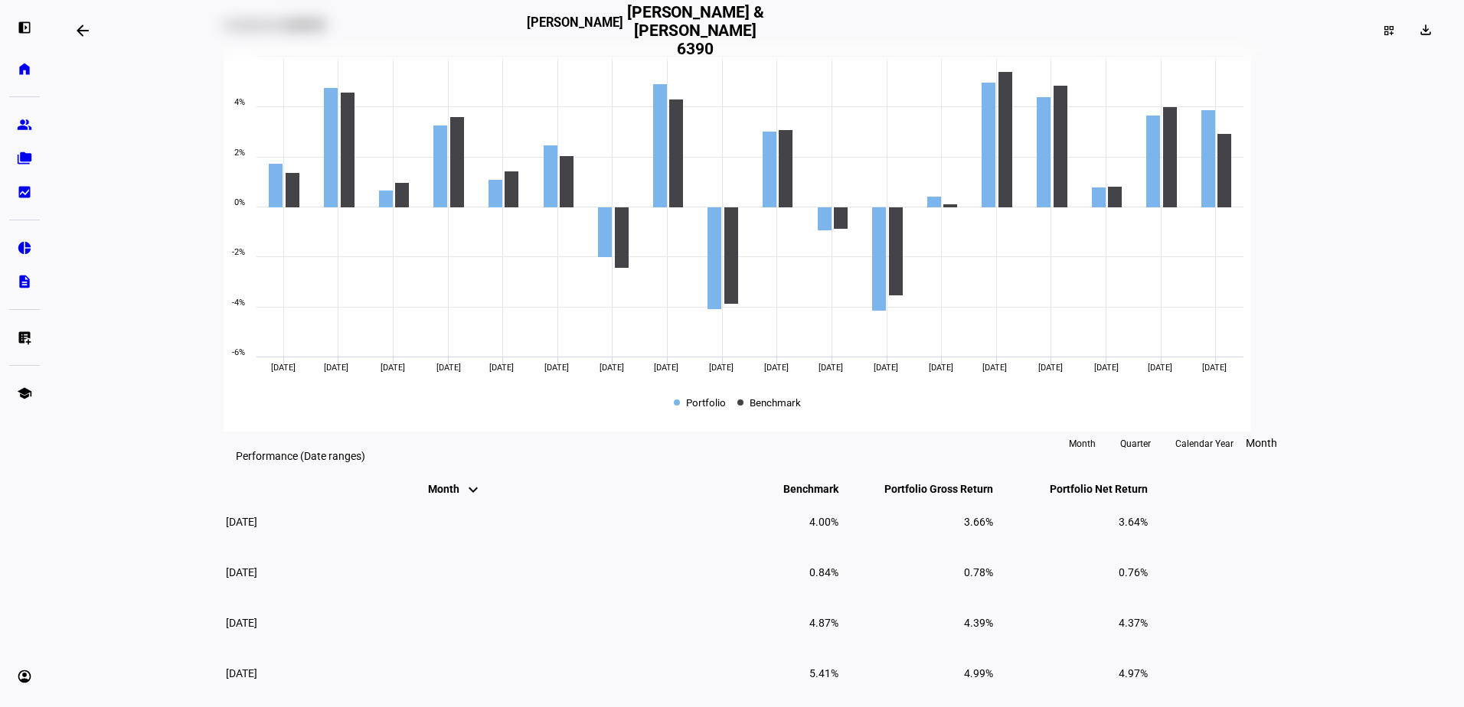
scroll to position [654, 0]
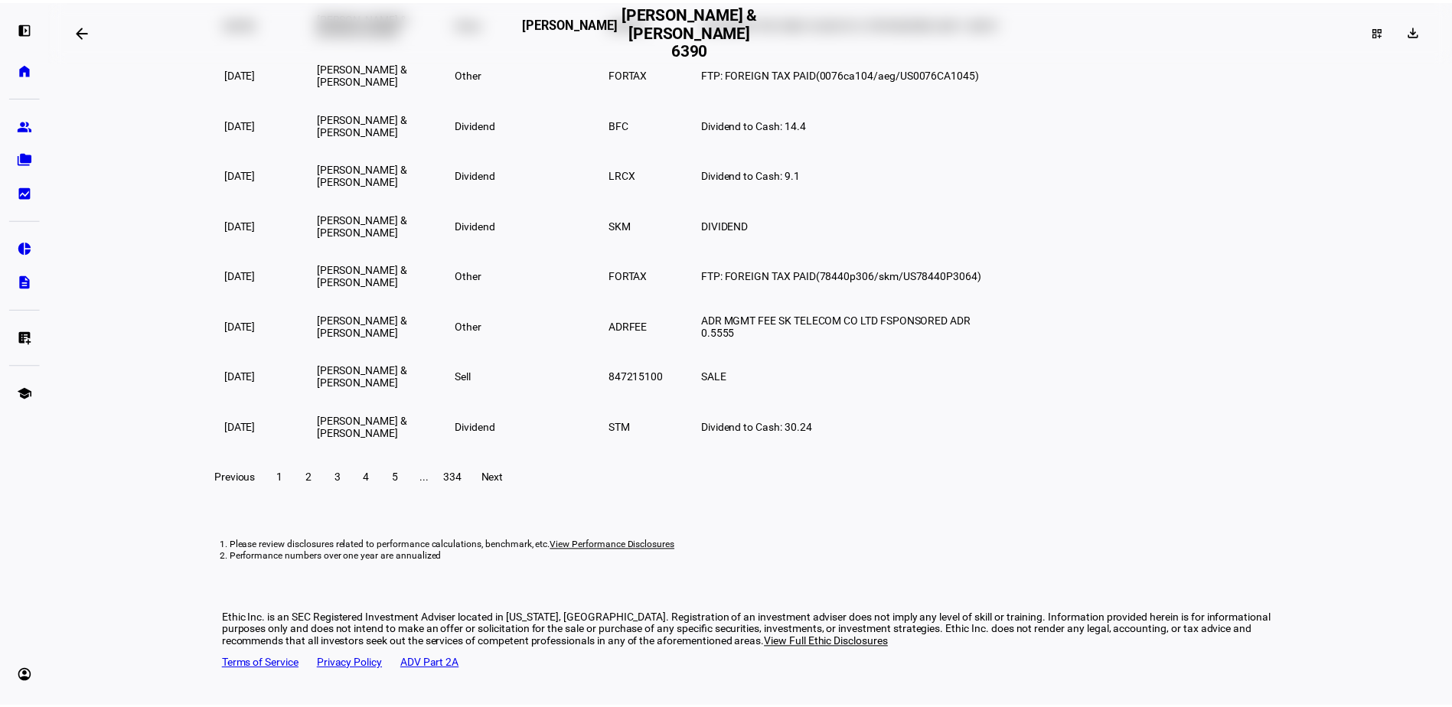
scroll to position [3175, 0]
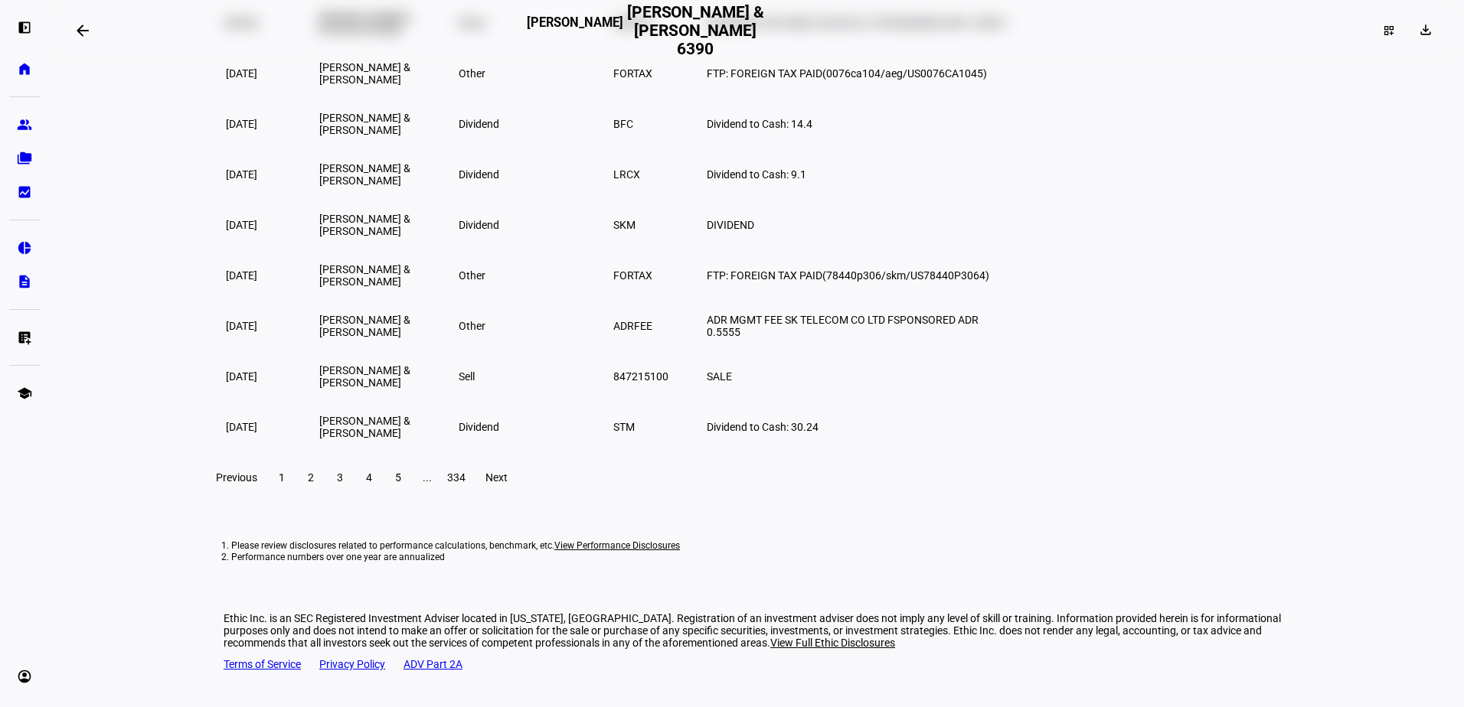
click at [94, 38] on span at bounding box center [82, 30] width 37 height 37
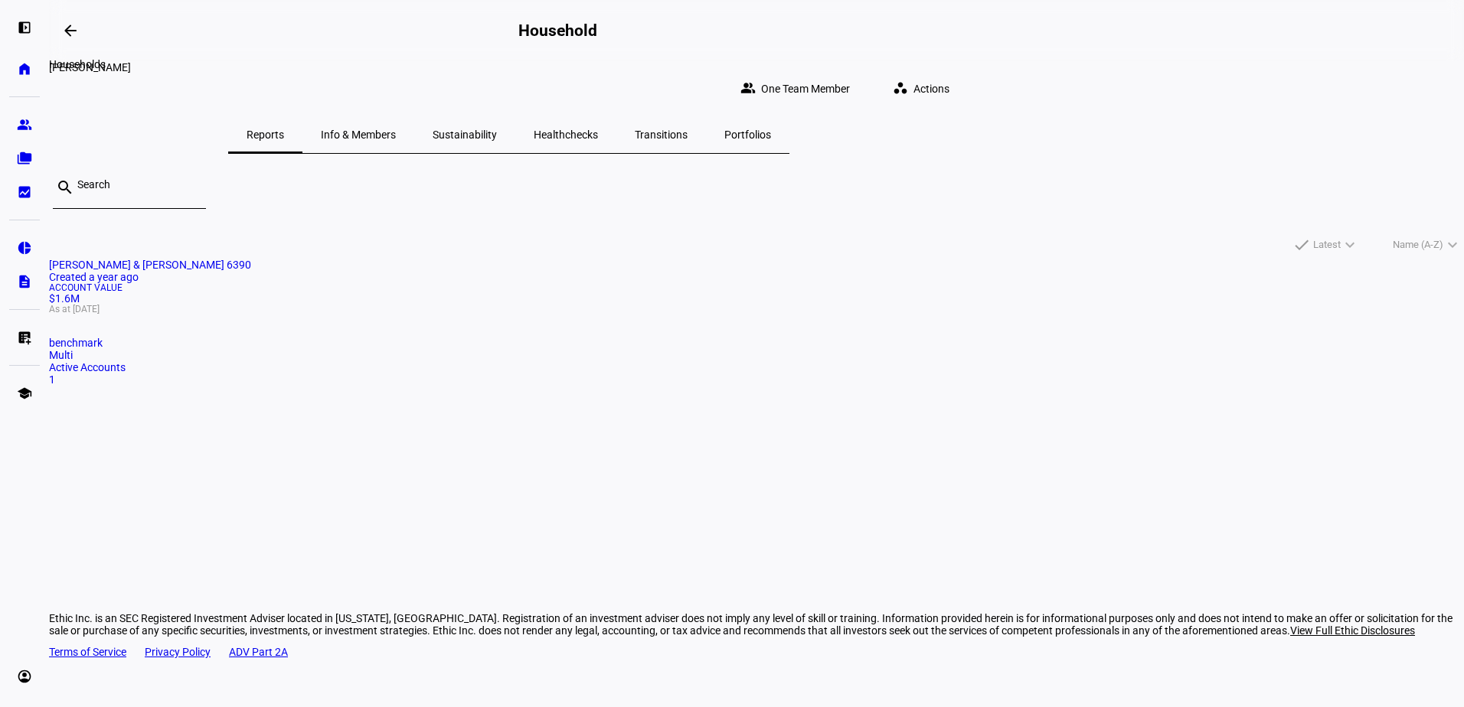
click at [75, 33] on mat-icon "arrow_backwards" at bounding box center [70, 30] width 18 height 18
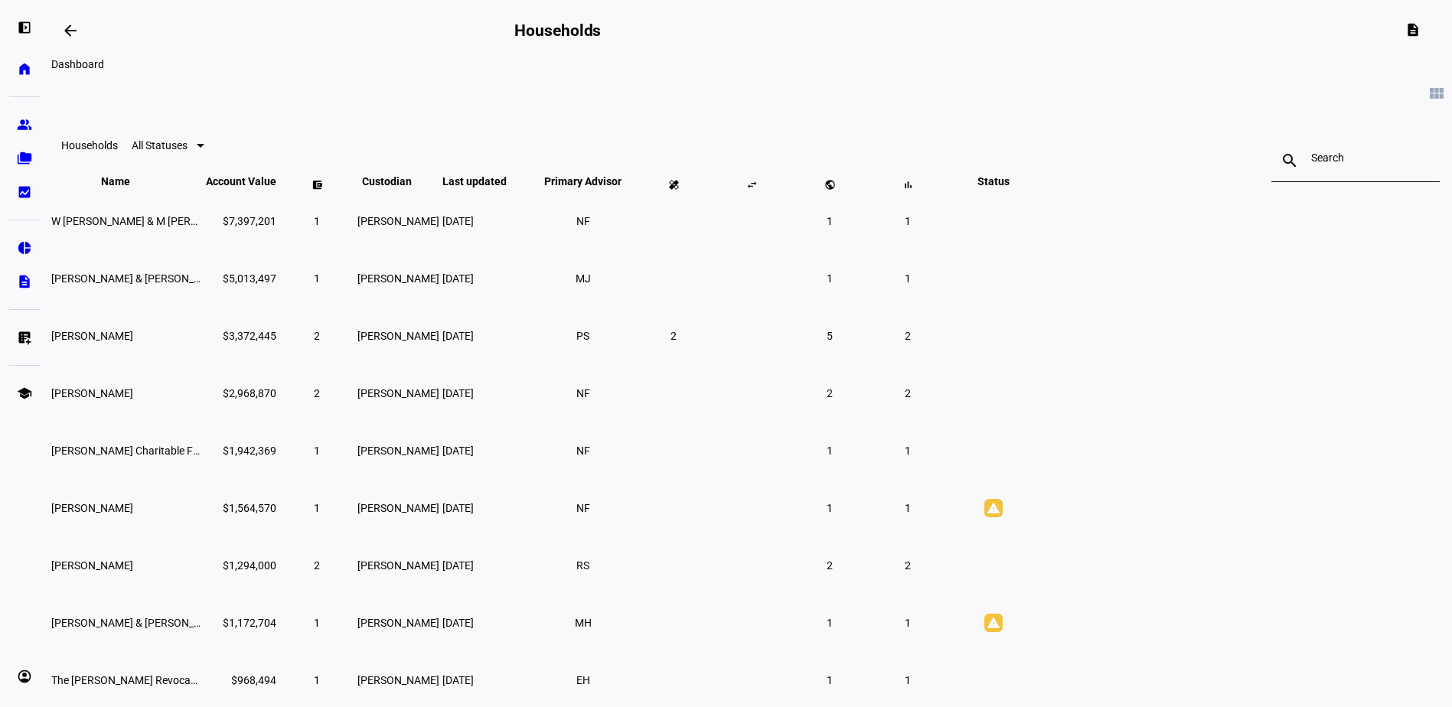
click at [77, 37] on mat-icon "arrow_backwards" at bounding box center [70, 30] width 18 height 18
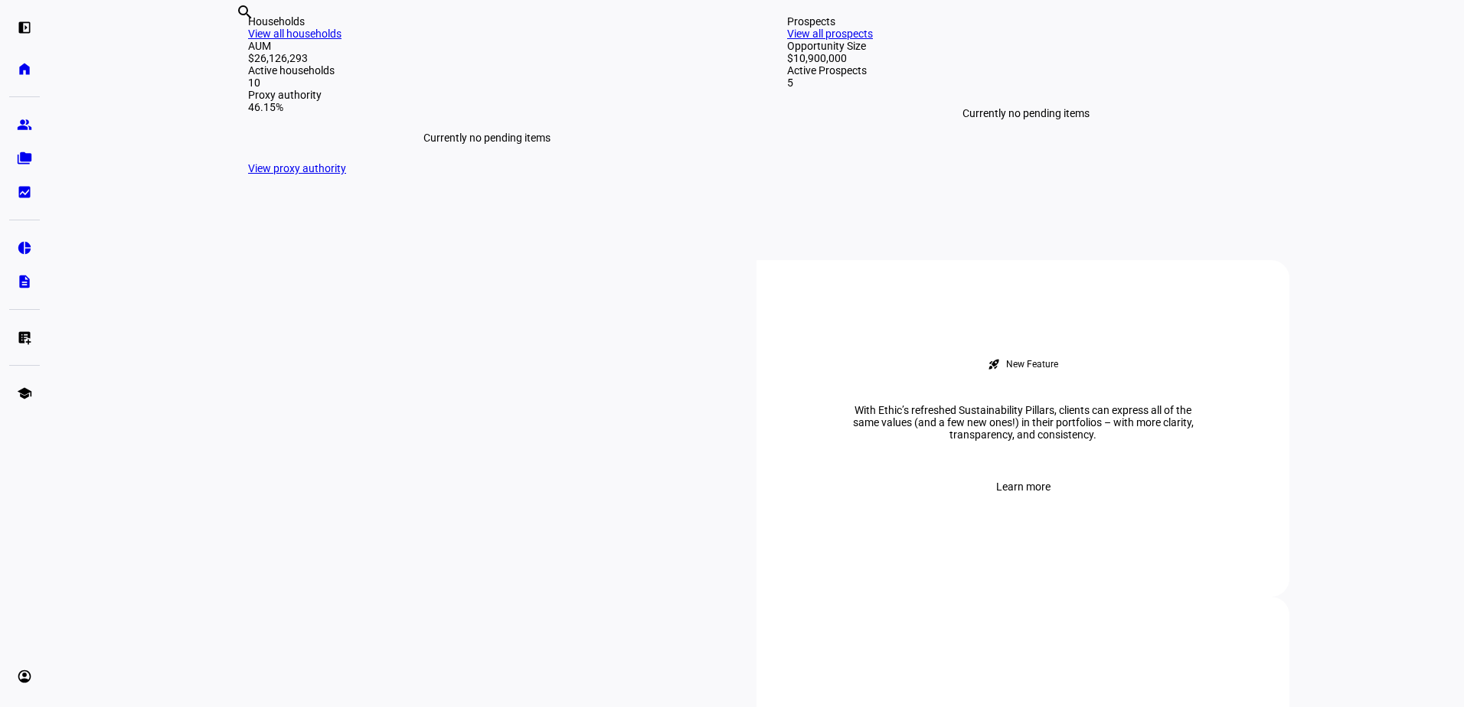
scroll to position [320, 0]
